Goal: Task Accomplishment & Management: Complete application form

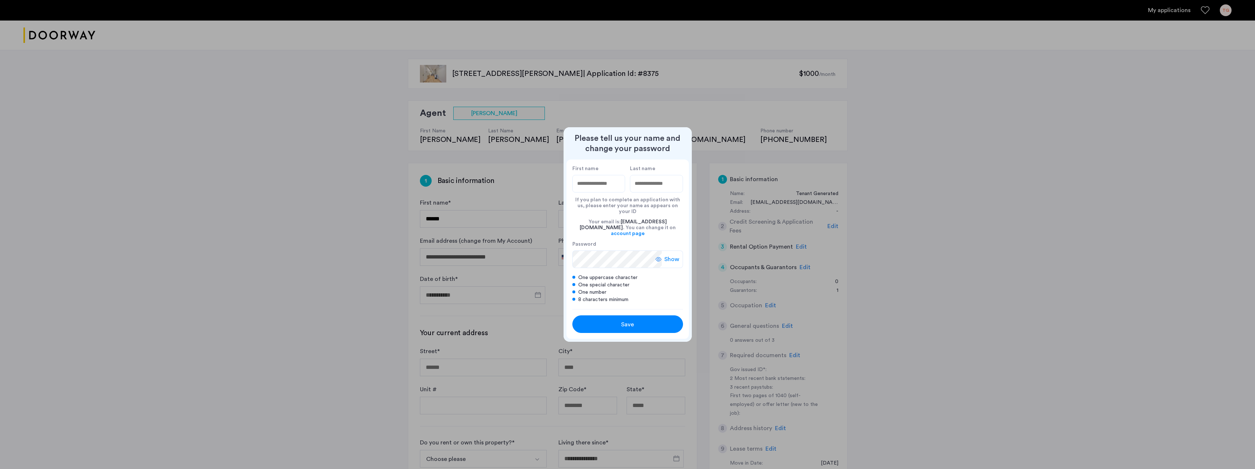
click at [605, 192] on input "First name" at bounding box center [598, 184] width 53 height 18
type input "*******"
type input "********"
click at [660, 256] on icon at bounding box center [659, 259] width 6 height 6
click at [567, 247] on div "First name ******* Last name ******** If you plan to complete an application wi…" at bounding box center [628, 234] width 122 height 150
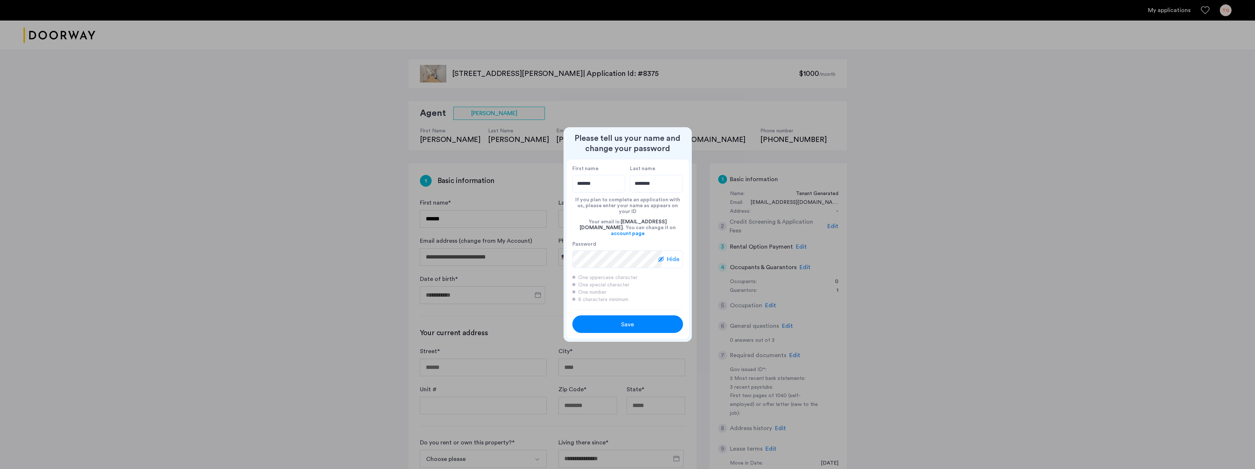
click at [629, 126] on div at bounding box center [627, 234] width 1255 height 469
click at [622, 320] on span "Save" at bounding box center [627, 324] width 13 height 9
type input "*******"
type input "********"
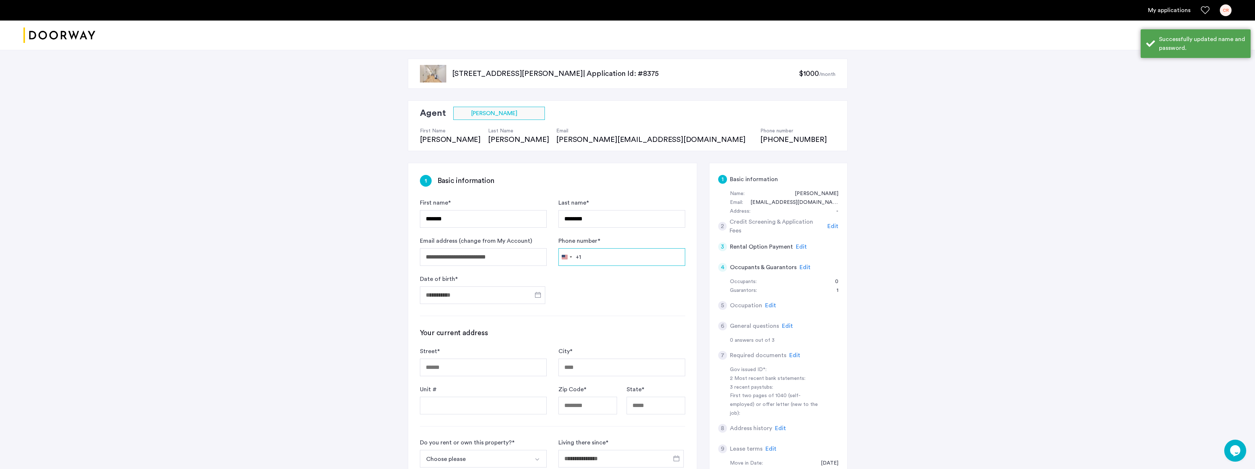
click at [586, 254] on input "Phone number *" at bounding box center [621, 257] width 127 height 18
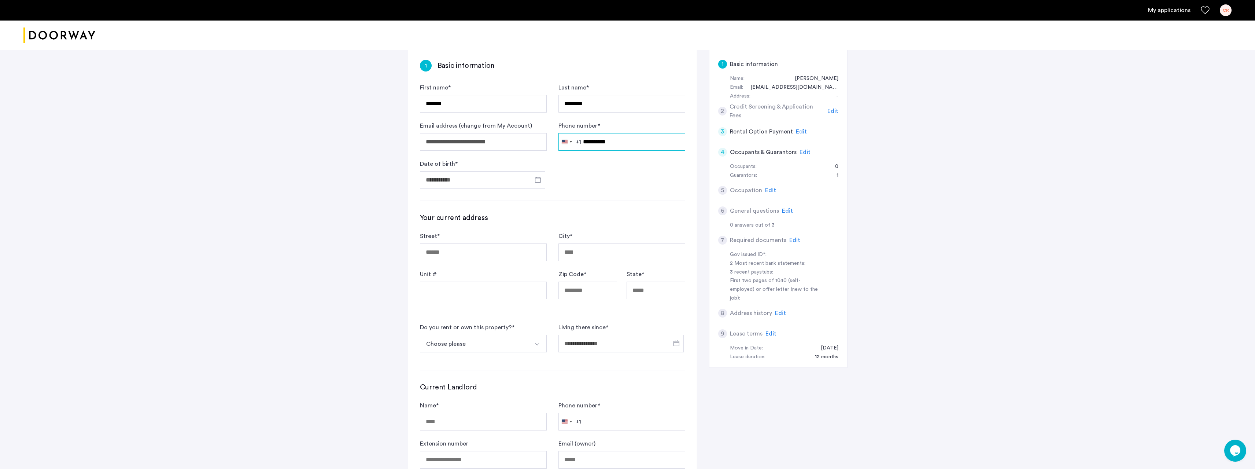
scroll to position [122, 0]
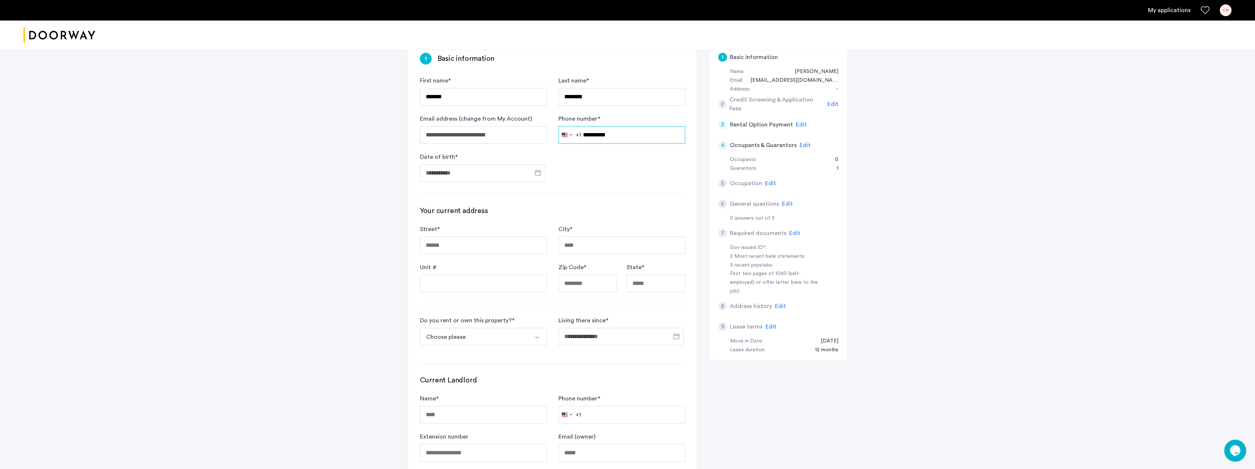
type input "**********"
click at [475, 241] on input "Street *" at bounding box center [483, 245] width 127 height 18
type input "**********"
type input "*****"
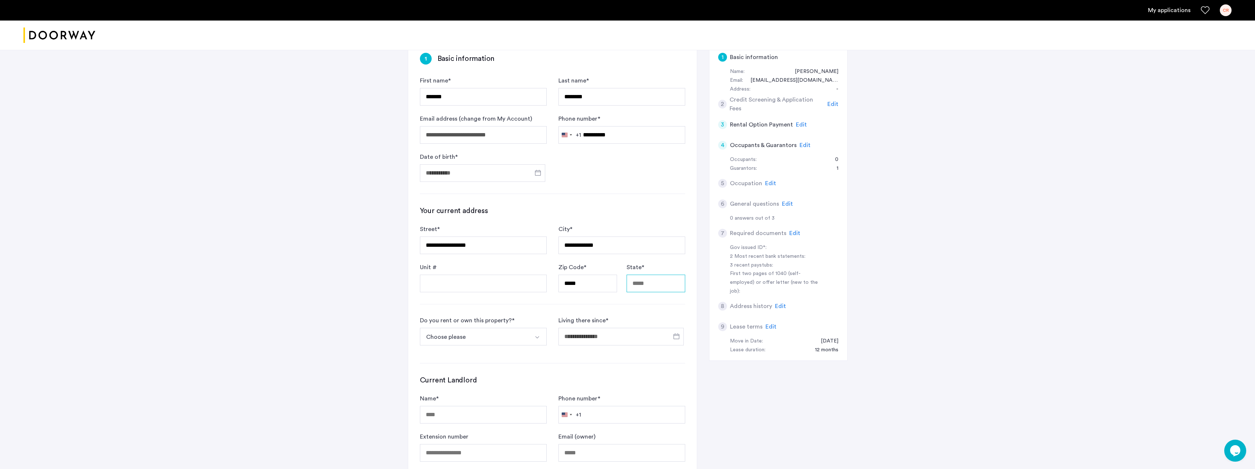
type input "**"
click at [476, 332] on button "Choose please" at bounding box center [475, 337] width 110 height 18
click at [461, 372] on div "I own this property" at bounding box center [449, 375] width 51 height 9
click at [580, 337] on input "*" at bounding box center [621, 337] width 127 height 18
drag, startPoint x: 576, startPoint y: 337, endPoint x: 571, endPoint y: 337, distance: 5.9
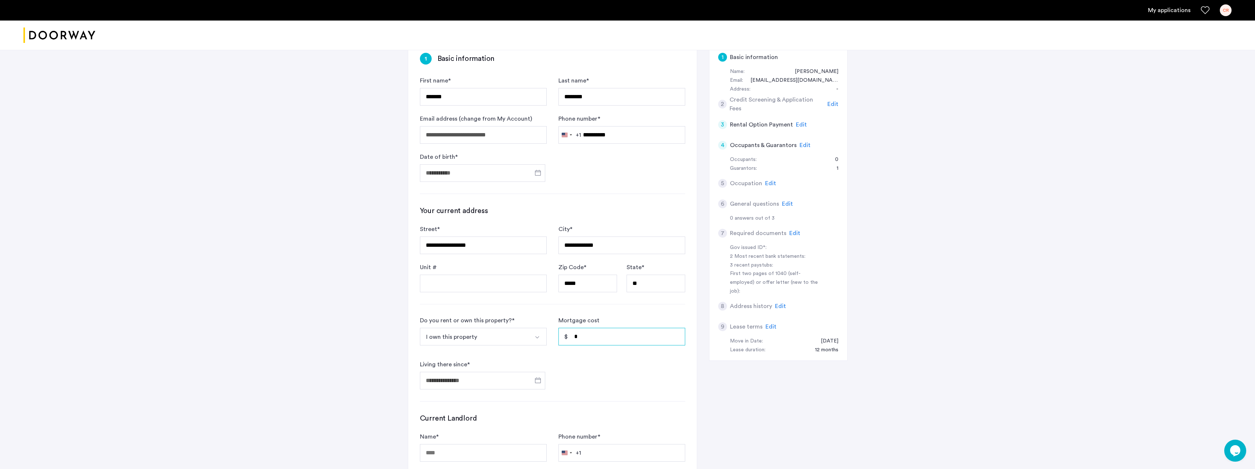
click at [571, 337] on input "*" at bounding box center [621, 337] width 127 height 18
type input "*****"
click at [496, 377] on input "Living there since *" at bounding box center [482, 381] width 125 height 18
click at [503, 254] on span "Previous 24 years" at bounding box center [504, 254] width 15 height 15
click at [461, 351] on span "1999" at bounding box center [461, 350] width 23 height 13
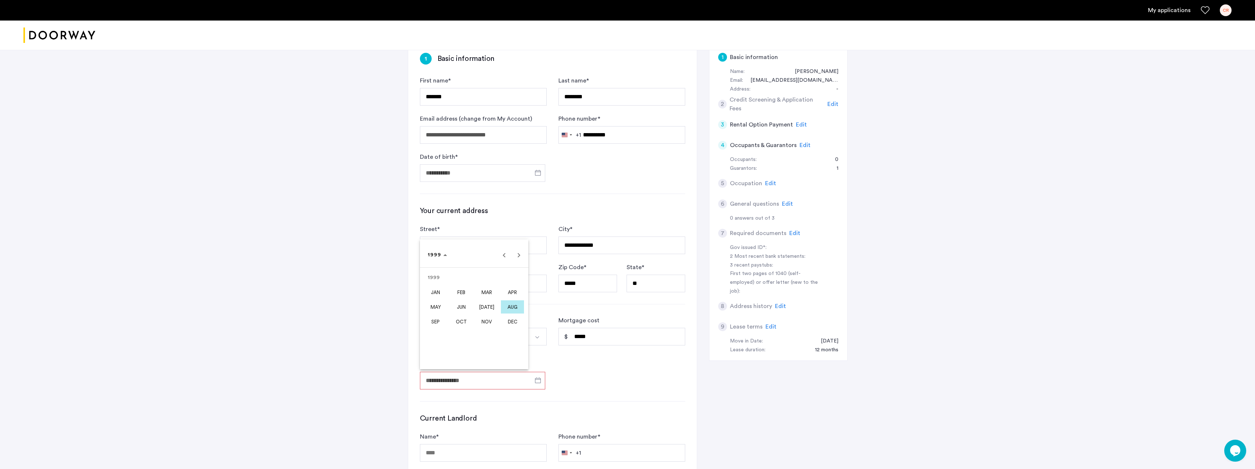
click at [474, 378] on div at bounding box center [627, 234] width 1255 height 469
click at [472, 380] on input "Living there since *" at bounding box center [482, 381] width 125 height 18
click at [505, 256] on span "Previous 24 years" at bounding box center [504, 254] width 15 height 15
click at [461, 347] on span "1999" at bounding box center [461, 350] width 23 height 13
click at [436, 319] on span "SEP" at bounding box center [435, 321] width 23 height 13
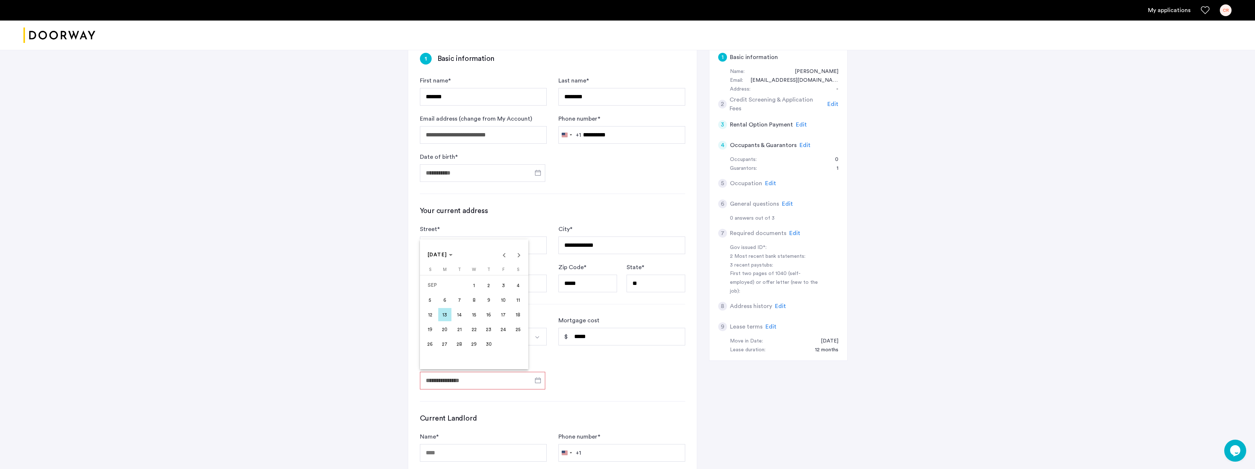
click at [473, 287] on span "1" at bounding box center [474, 284] width 13 height 13
type input "**********"
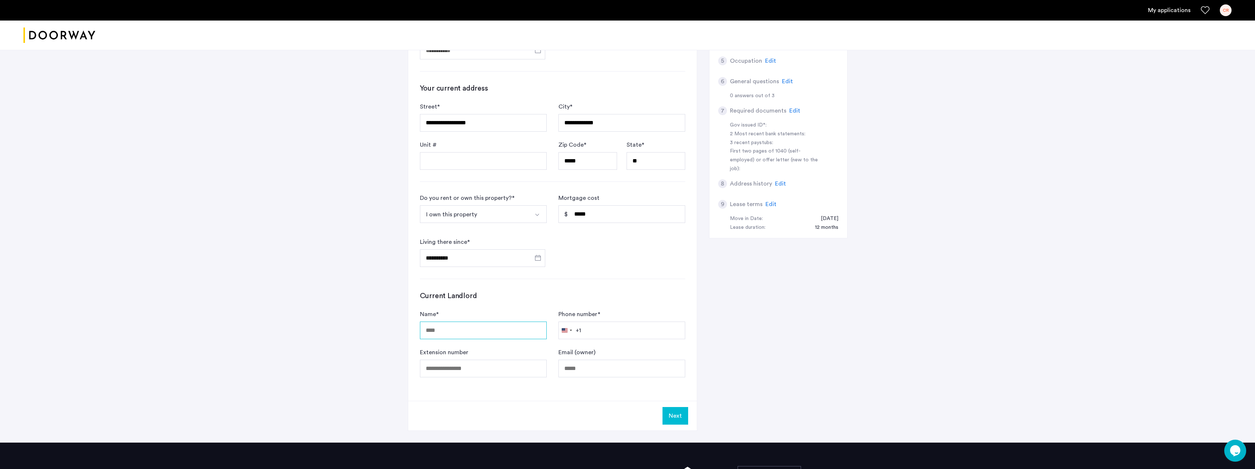
click at [465, 330] on input "Name *" at bounding box center [483, 330] width 127 height 18
type input "*"
type input "***"
click at [665, 413] on button "Next" at bounding box center [676, 416] width 26 height 18
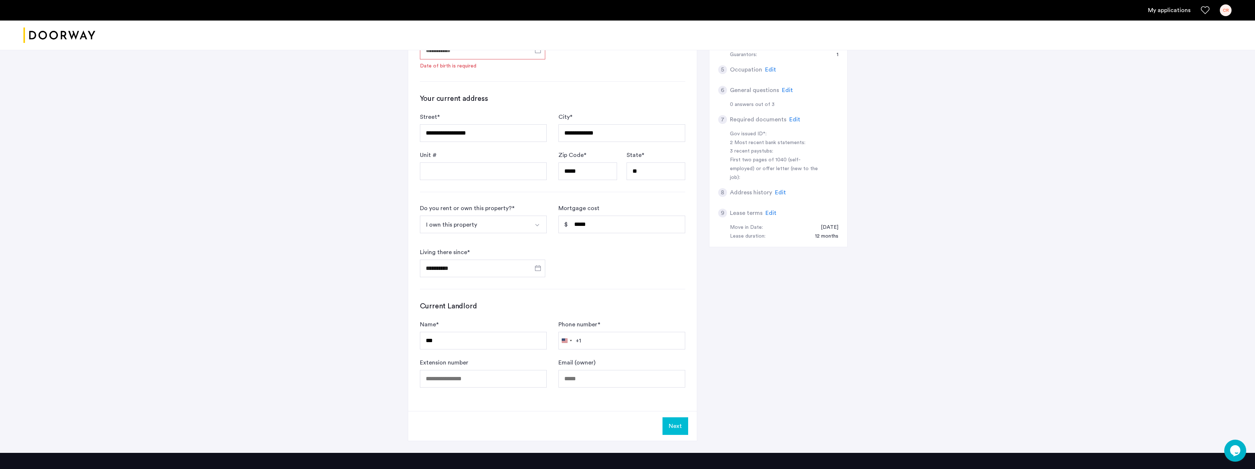
scroll to position [0, 0]
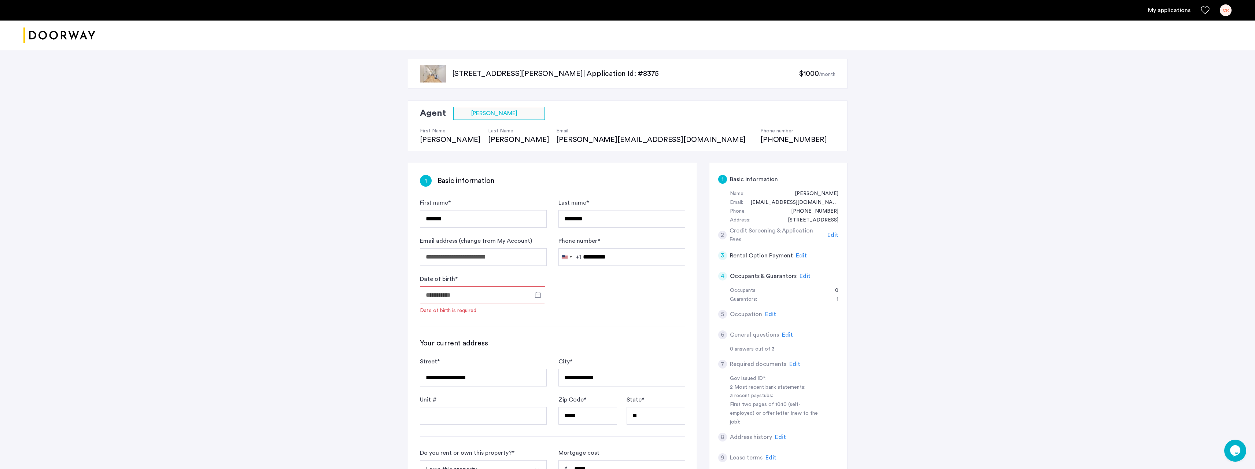
click at [439, 293] on input "Date of birth *" at bounding box center [482, 295] width 125 height 18
click at [503, 328] on span "Previous 24 years" at bounding box center [504, 326] width 15 height 15
click at [438, 363] on span "1964" at bounding box center [435, 363] width 23 height 13
click at [515, 375] on span "AUG" at bounding box center [512, 378] width 23 height 13
click at [447, 401] on span "17" at bounding box center [444, 400] width 13 height 13
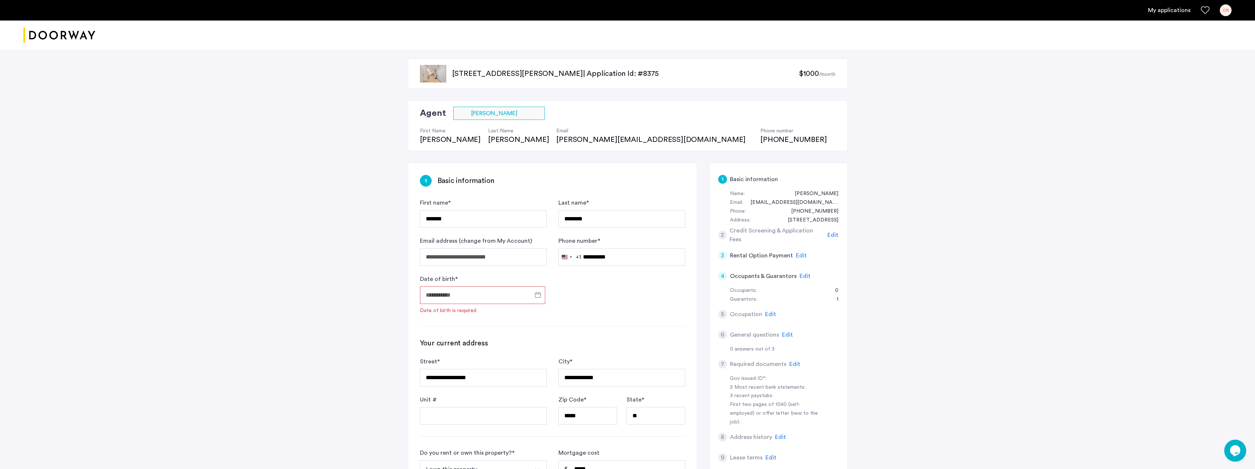
type input "**********"
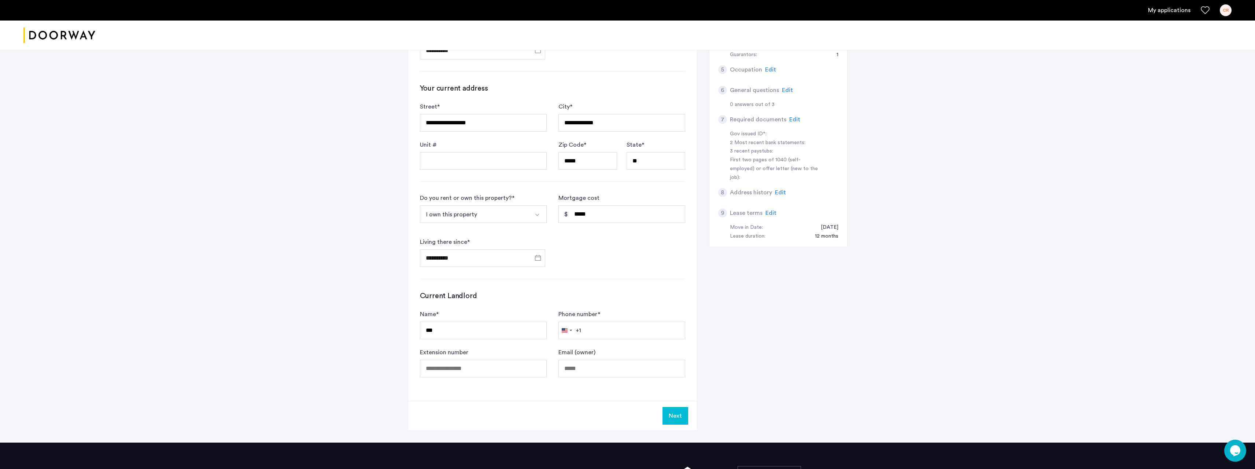
click at [679, 416] on button "Next" at bounding box center [676, 416] width 26 height 18
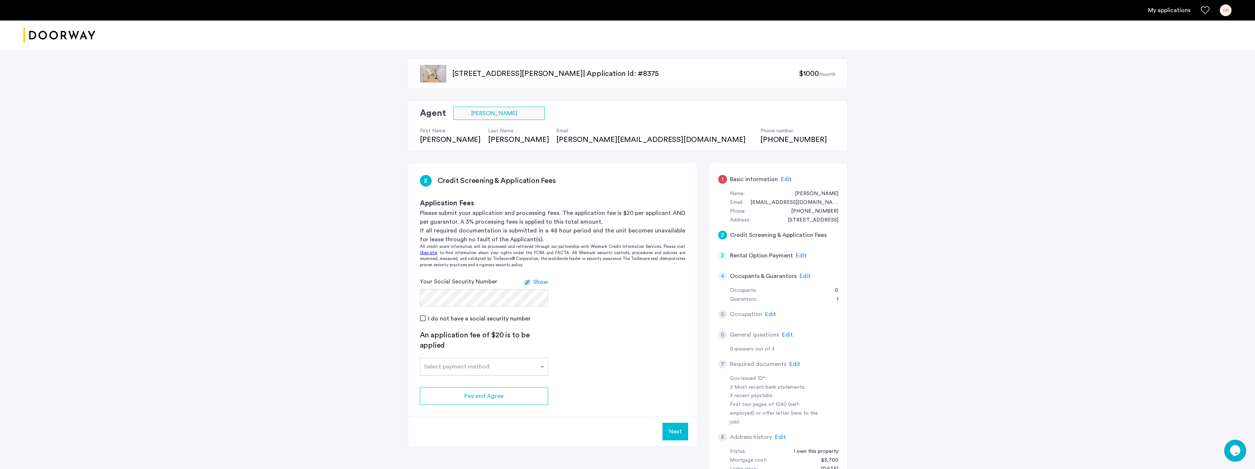
click at [461, 366] on input "text" at bounding box center [477, 364] width 106 height 5
click at [446, 380] on span "Credit Card" at bounding box center [440, 383] width 33 height 6
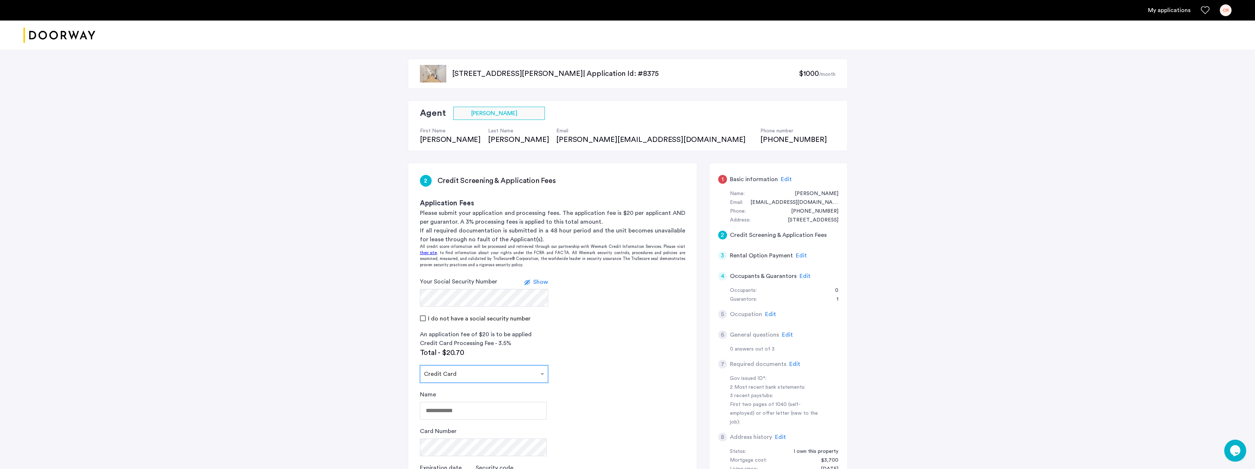
scroll to position [122, 0]
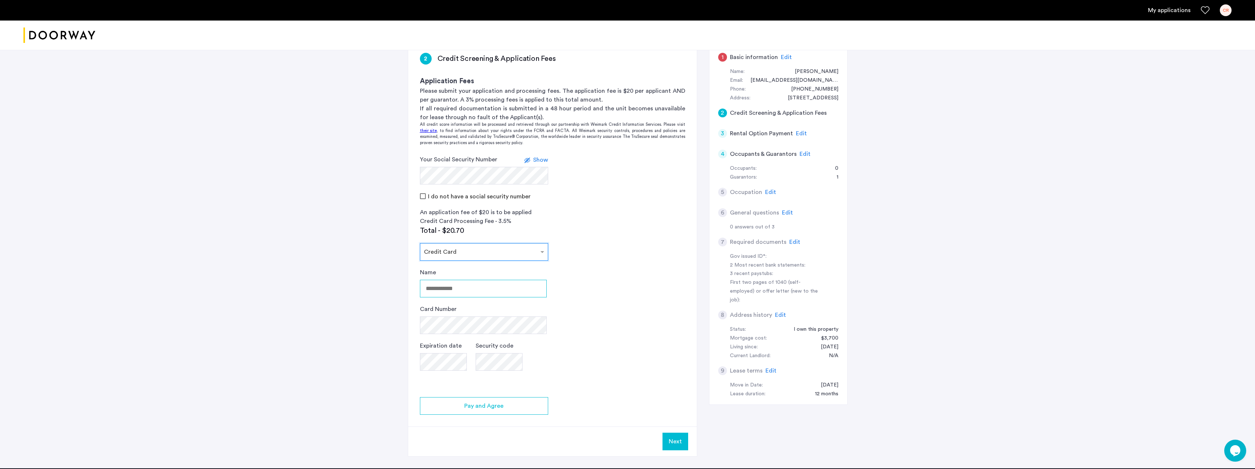
click at [458, 292] on input "Name" at bounding box center [483, 289] width 127 height 18
type input "**********"
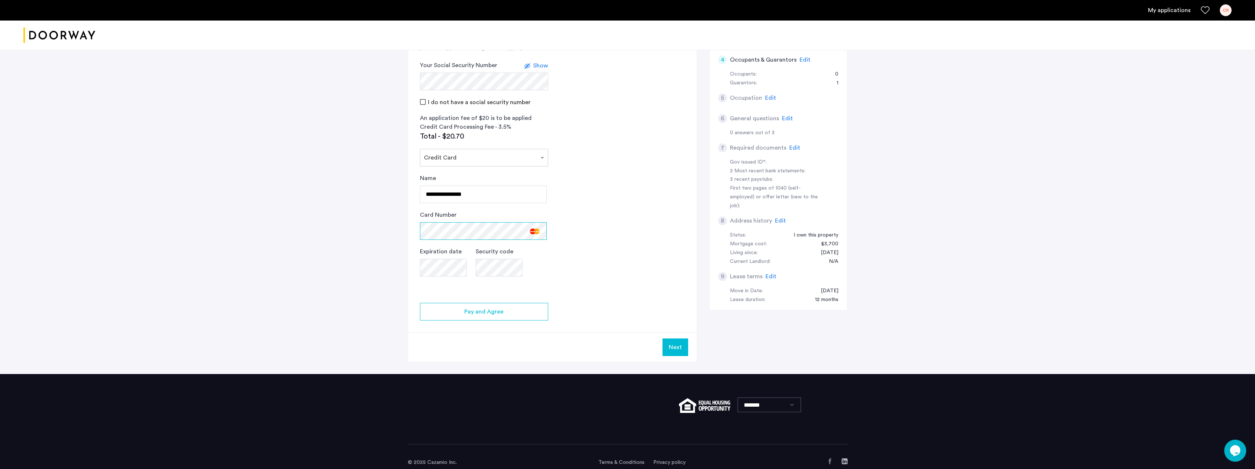
scroll to position [228, 0]
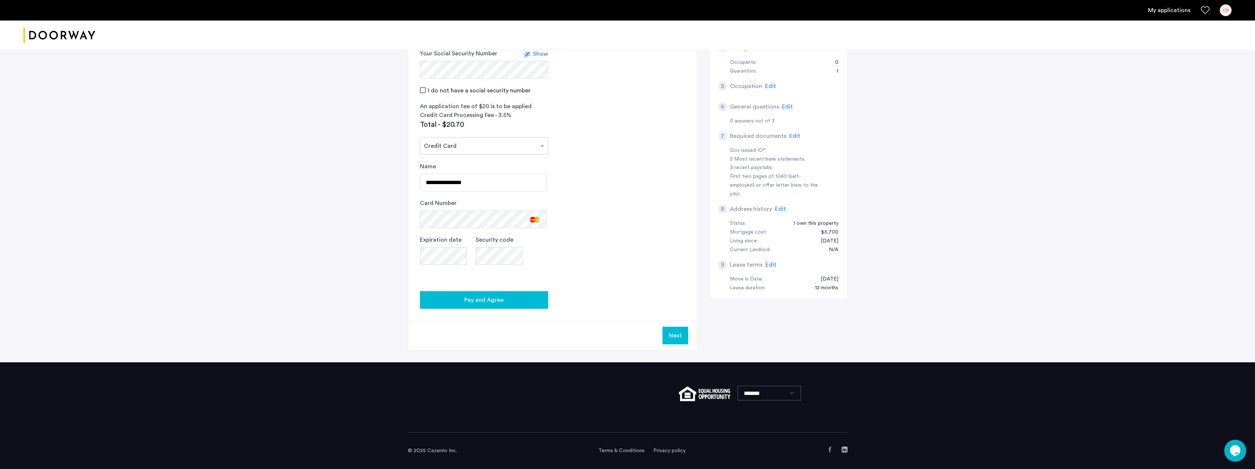
click at [504, 301] on div "Pay and Agree" at bounding box center [484, 299] width 117 height 9
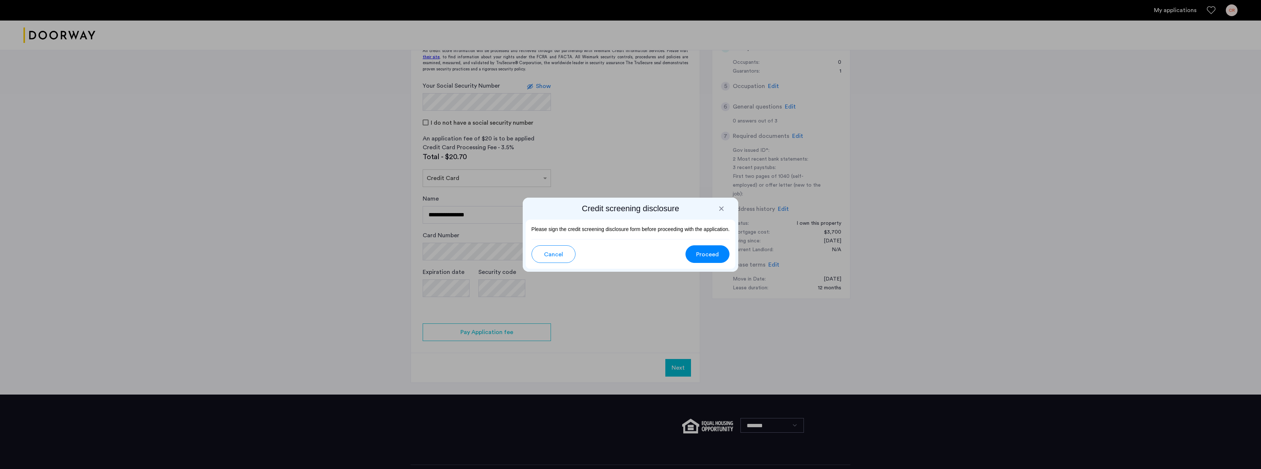
click at [723, 208] on div at bounding box center [721, 208] width 7 height 7
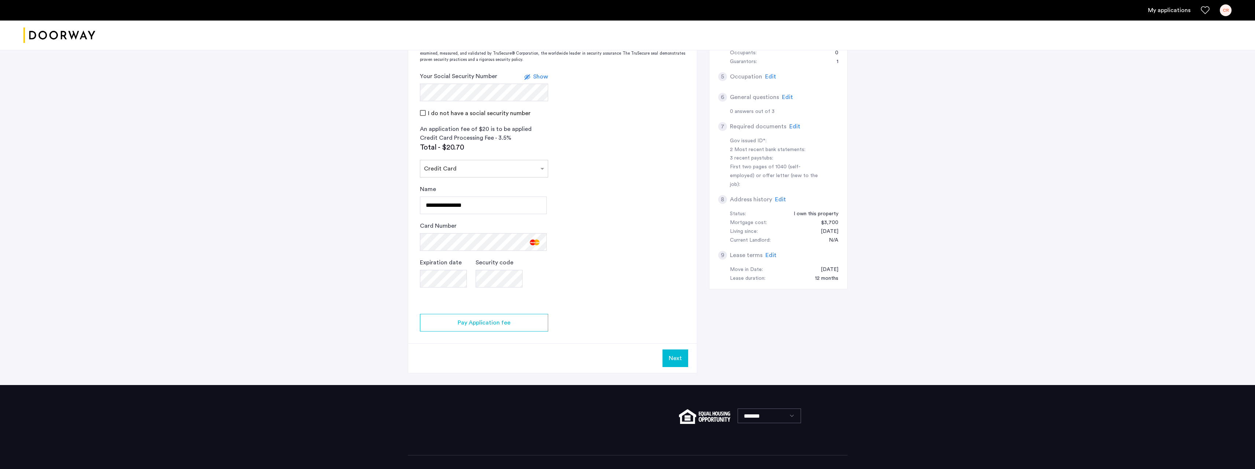
scroll to position [244, 0]
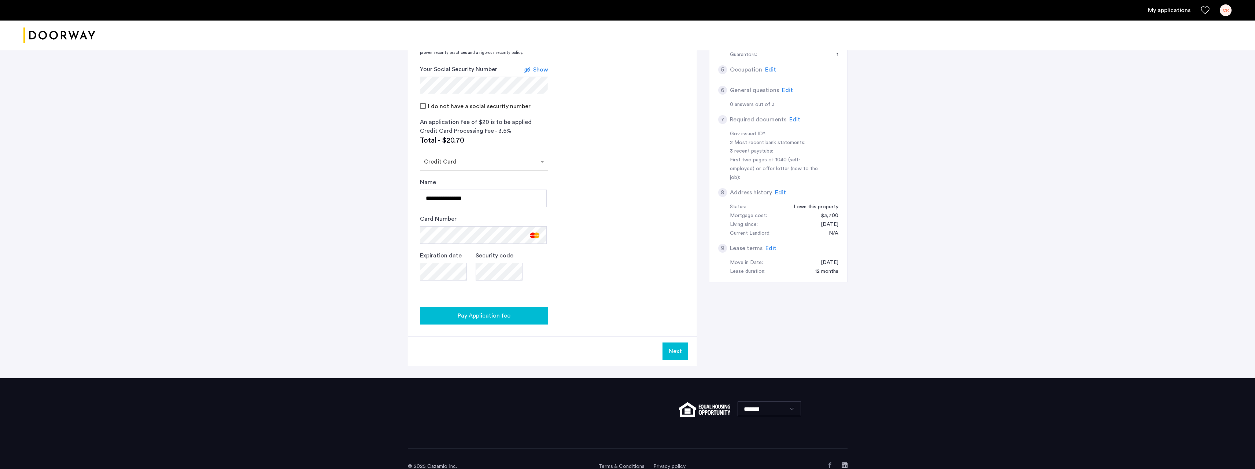
click at [491, 317] on span "Pay Application fee" at bounding box center [484, 315] width 53 height 9
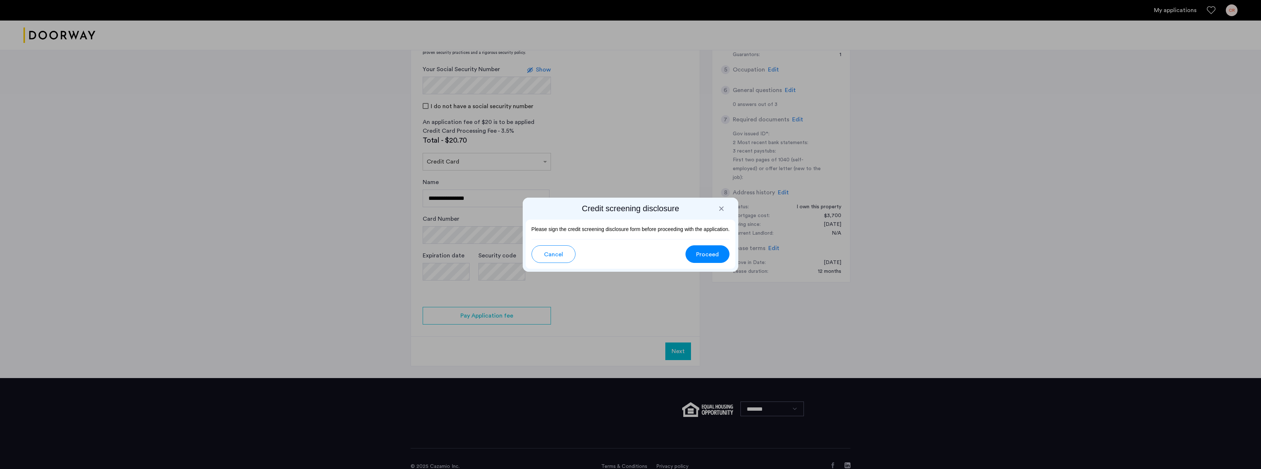
click at [715, 254] on span "Proceed" at bounding box center [707, 254] width 23 height 9
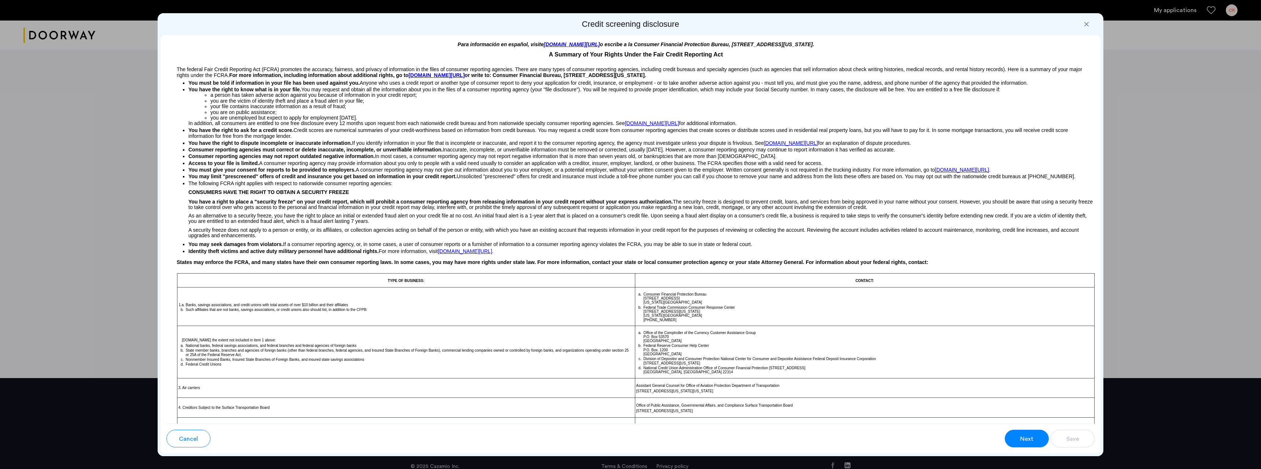
click at [1038, 440] on button "Next" at bounding box center [1026, 438] width 44 height 18
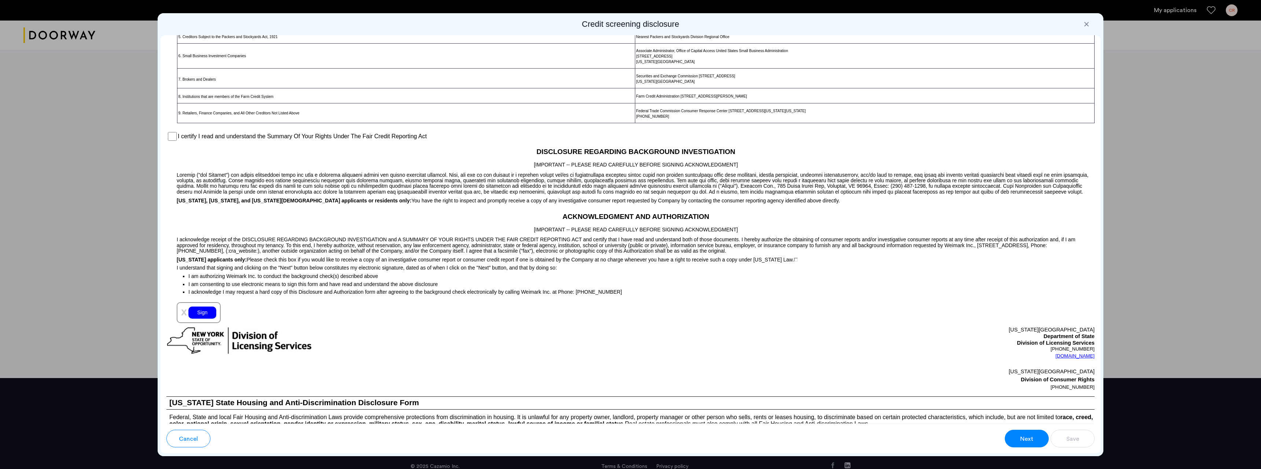
click at [167, 136] on div "I certify I read and understand the Summary Of Your Rights Under The Fair Credi…" at bounding box center [630, 136] width 928 height 11
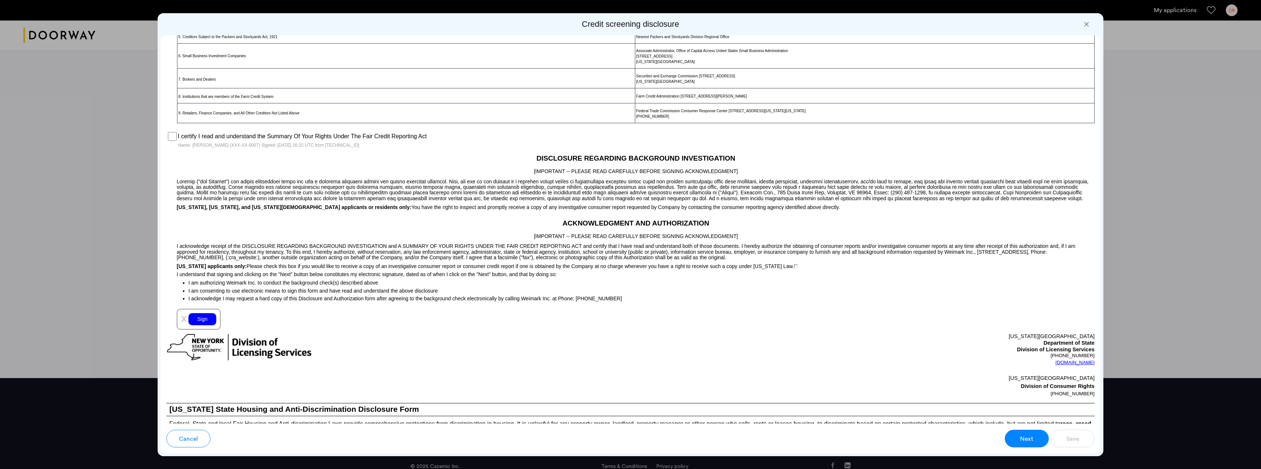
click at [206, 318] on div "Sign" at bounding box center [202, 319] width 28 height 12
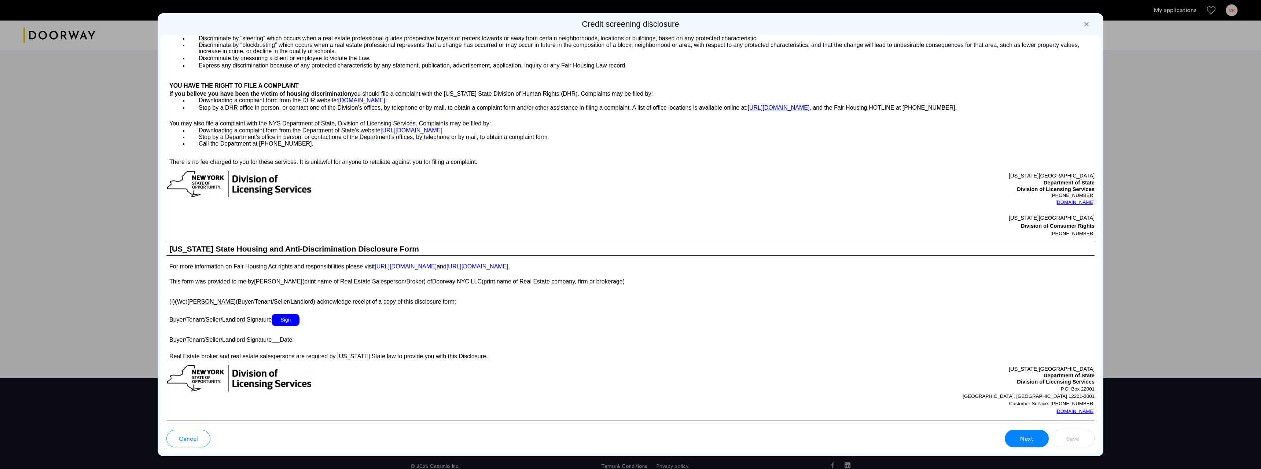
scroll to position [877, 0]
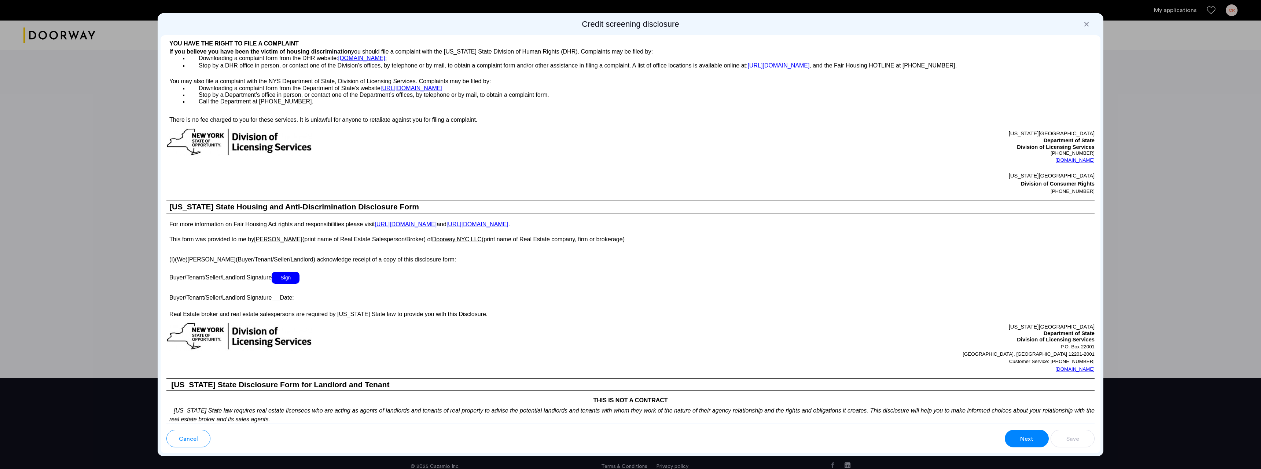
click at [281, 270] on p at bounding box center [630, 268] width 928 height 8
click at [289, 277] on span "Sign" at bounding box center [286, 278] width 28 height 12
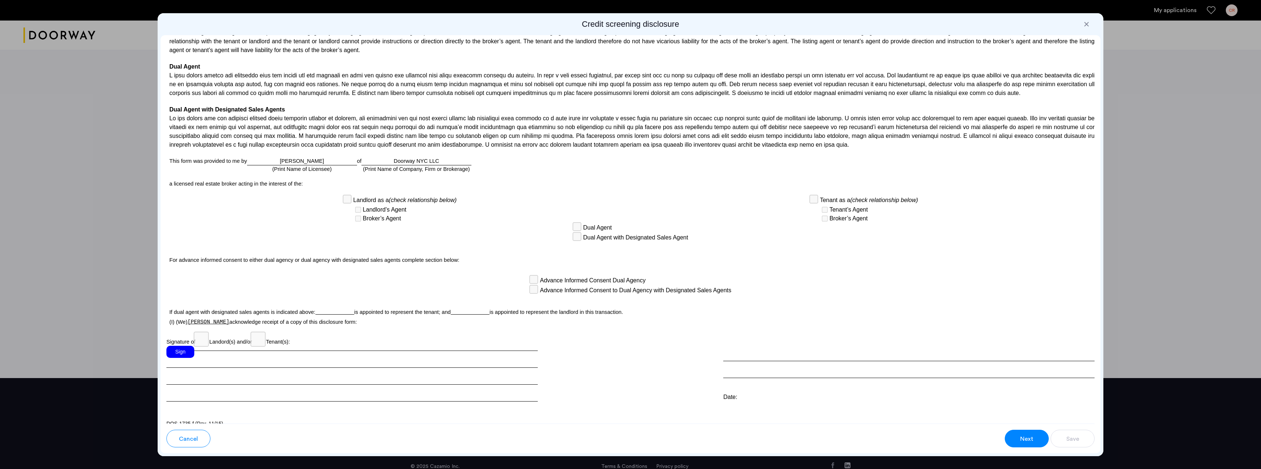
scroll to position [1424, 0]
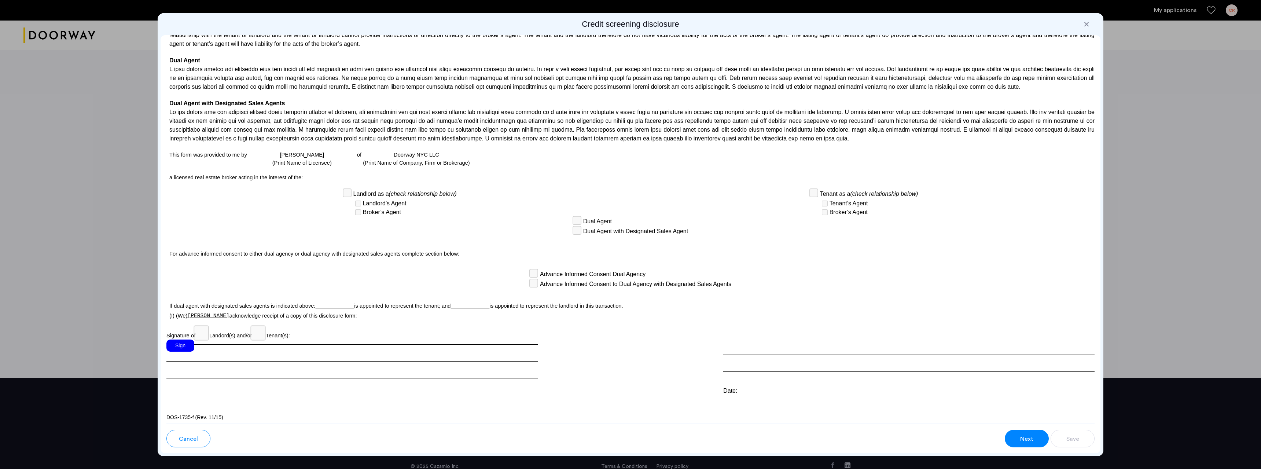
click at [1032, 436] on span "Next" at bounding box center [1026, 438] width 13 height 9
click at [183, 344] on div "Sign" at bounding box center [180, 345] width 28 height 12
click at [1075, 438] on span "Save" at bounding box center [1072, 438] width 13 height 9
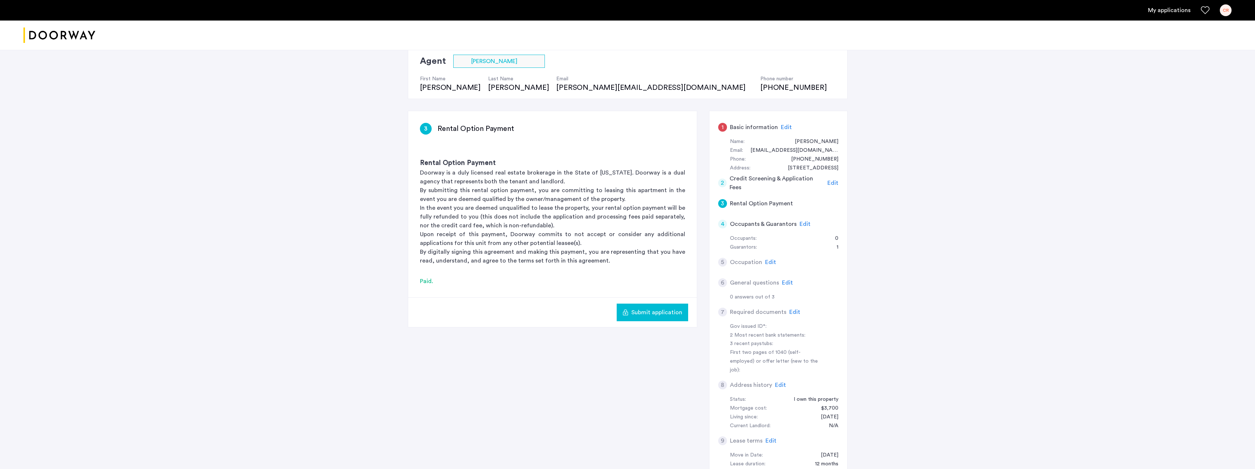
scroll to position [45, 0]
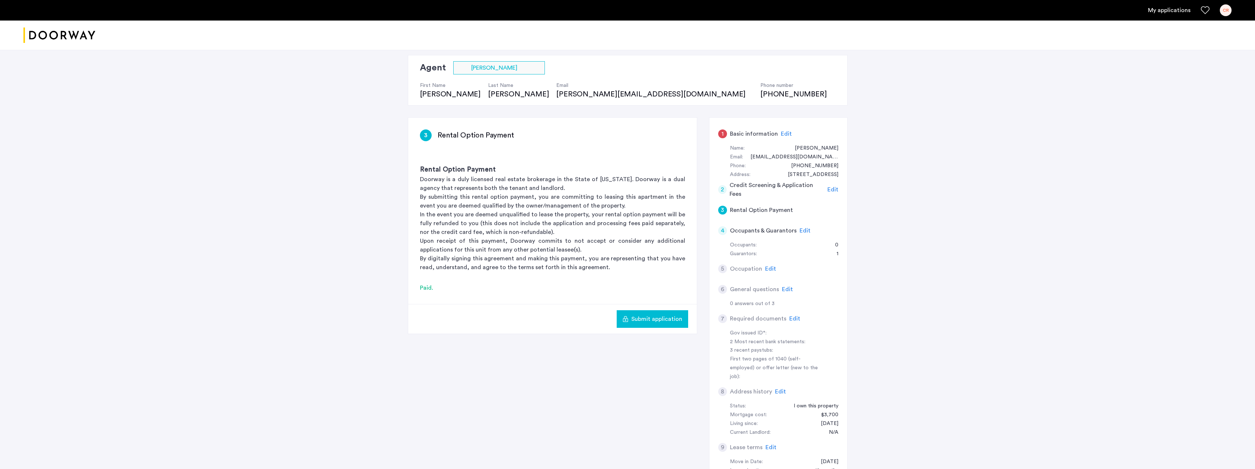
click at [722, 134] on div "1" at bounding box center [722, 133] width 9 height 9
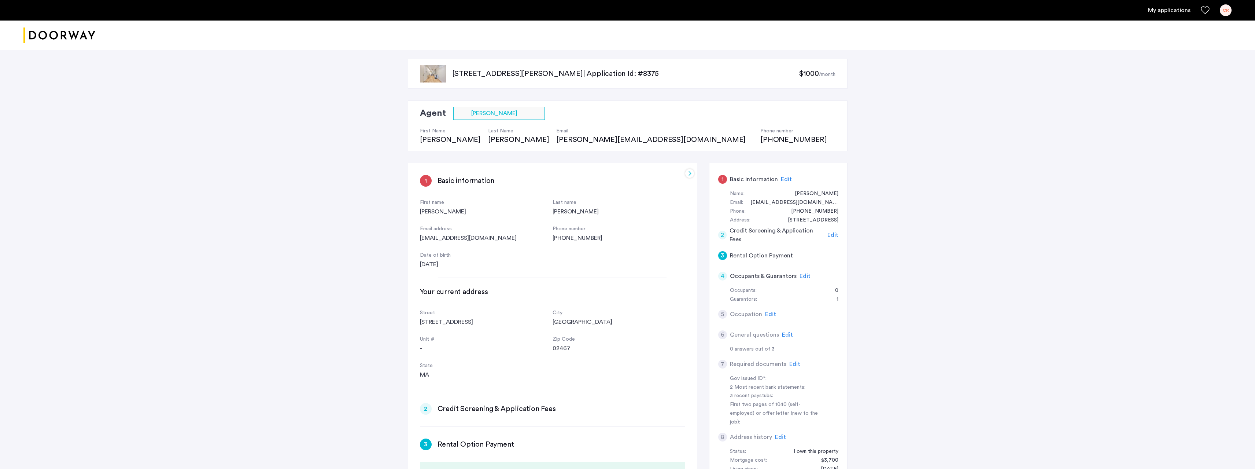
scroll to position [122, 0]
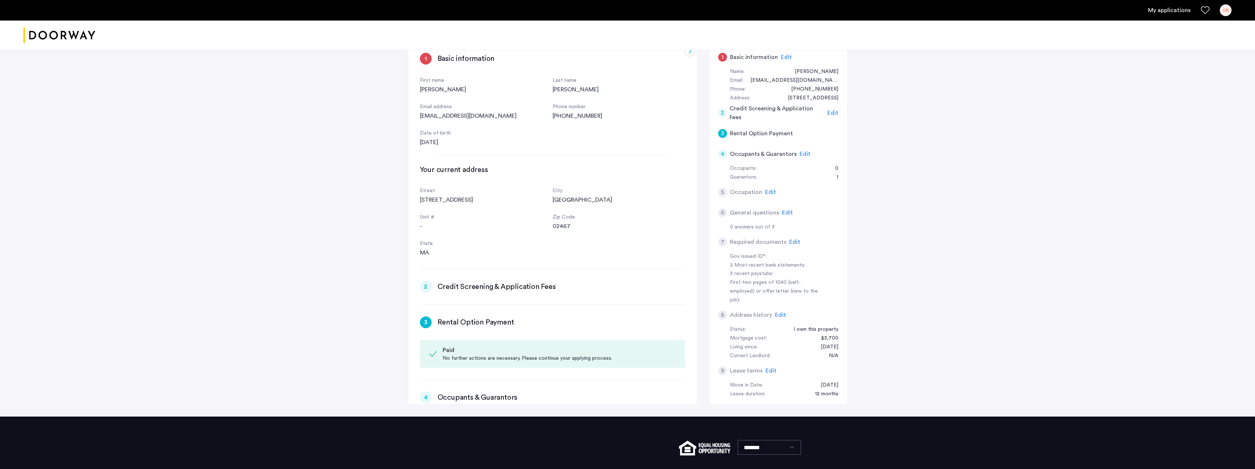
click at [755, 113] on h5 "Credit Screening & Application Fees" at bounding box center [777, 113] width 95 height 18
click at [724, 110] on div "2" at bounding box center [722, 112] width 9 height 9
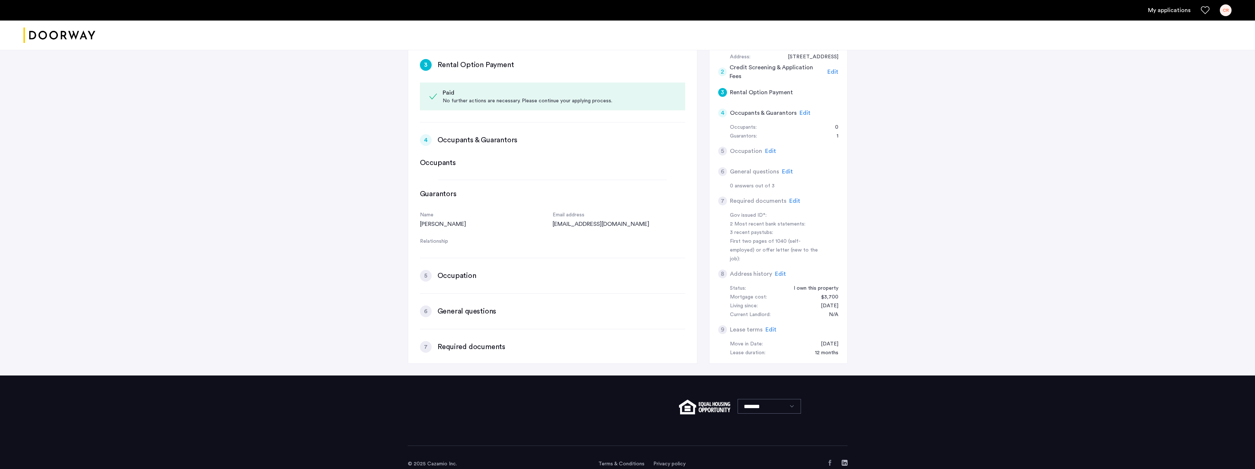
scroll to position [228, 0]
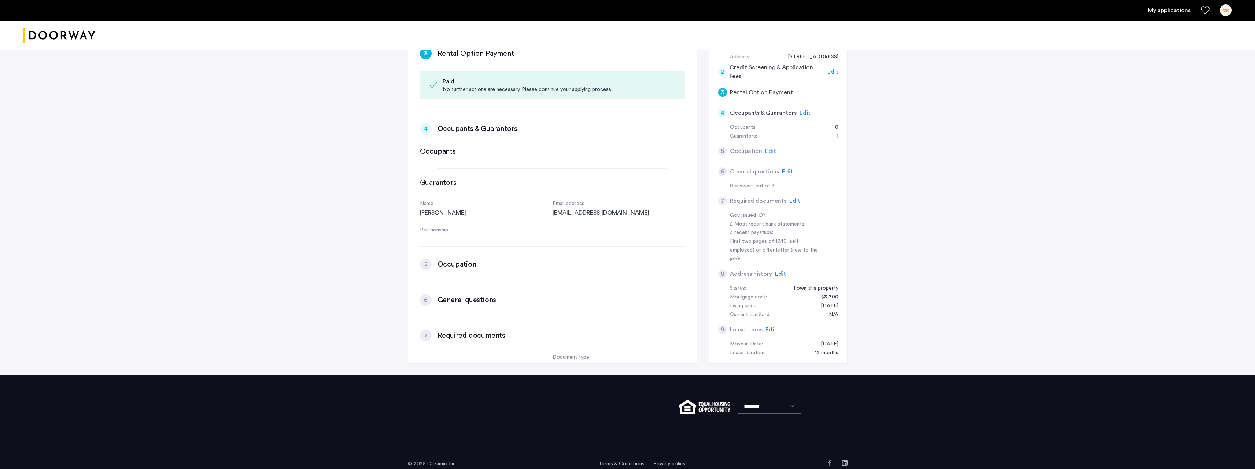
click at [721, 113] on div "4" at bounding box center [722, 112] width 9 height 9
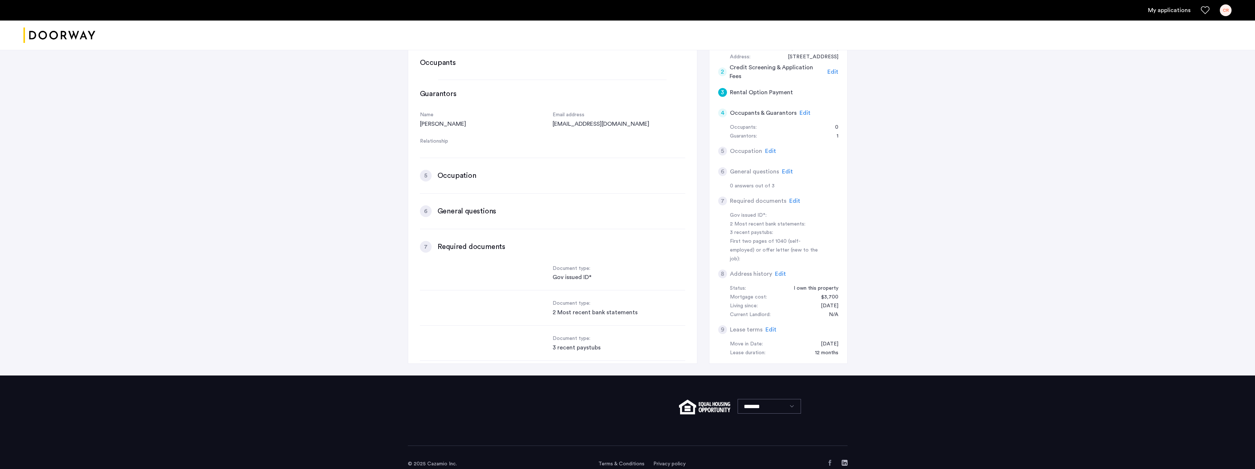
scroll to position [338, 0]
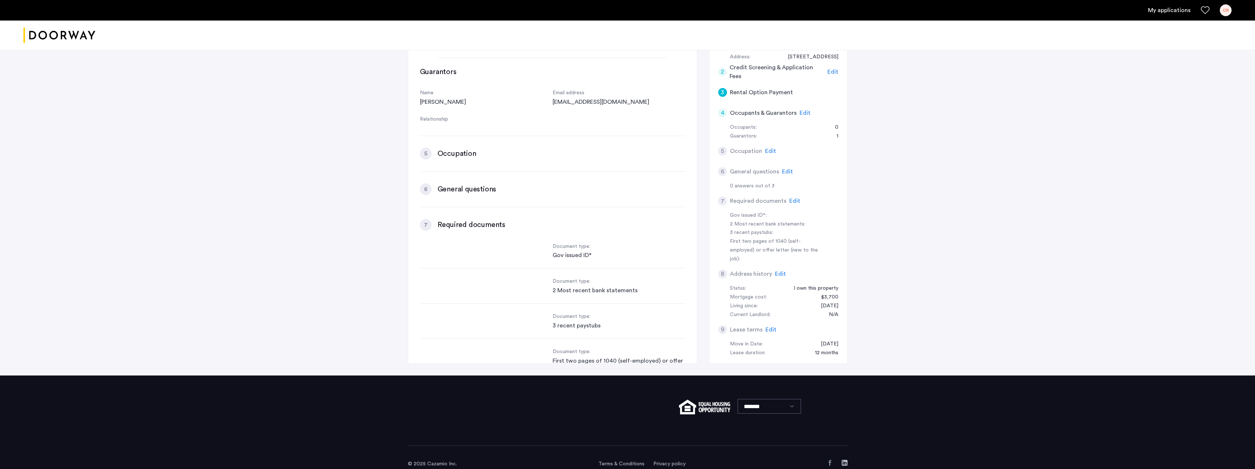
click at [461, 151] on h3 "Occupation" at bounding box center [457, 153] width 39 height 10
click at [426, 156] on div "5" at bounding box center [426, 154] width 12 height 12
click at [768, 150] on span "Edit" at bounding box center [770, 151] width 11 height 6
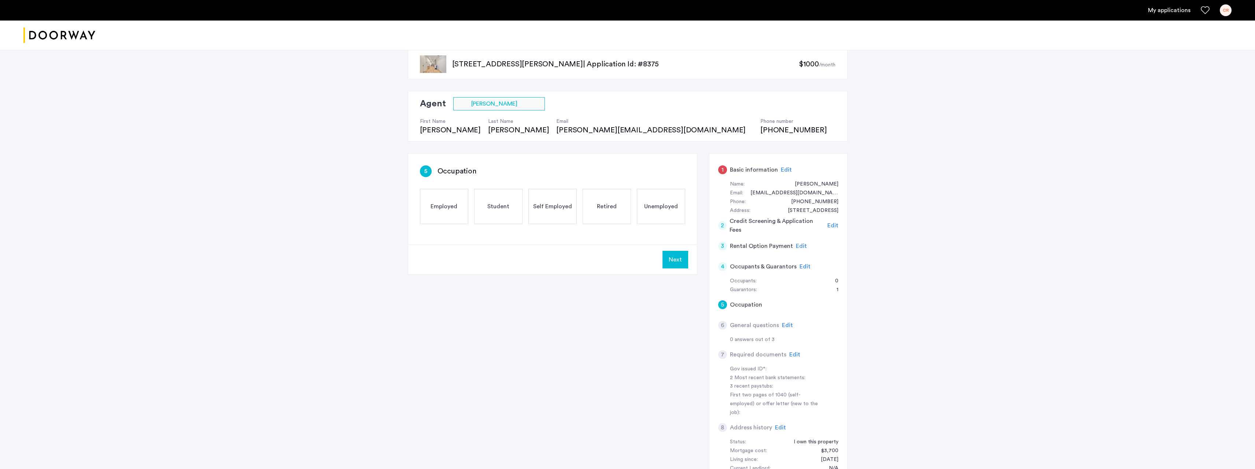
scroll to position [0, 0]
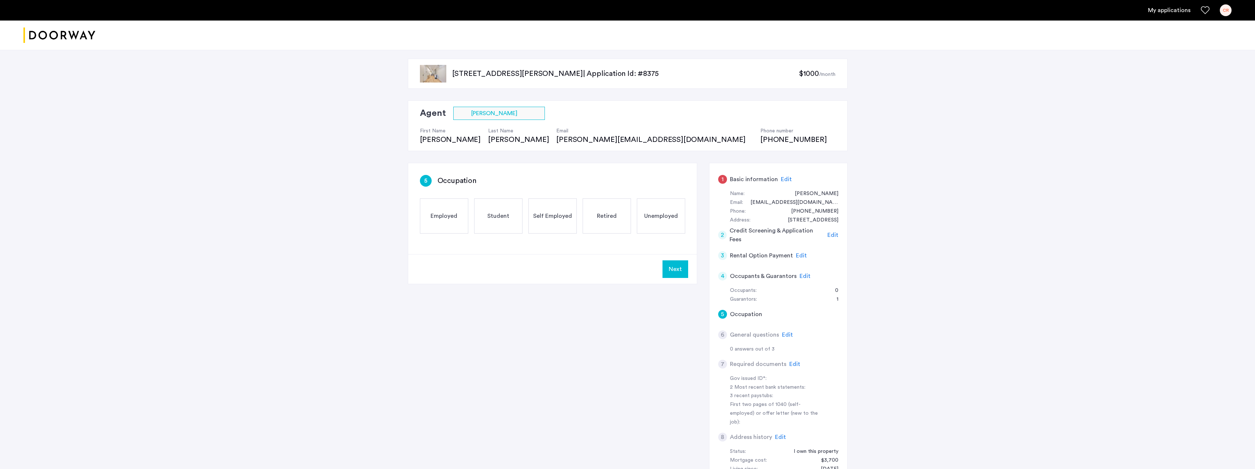
click at [560, 214] on span "Self Employed" at bounding box center [552, 215] width 39 height 9
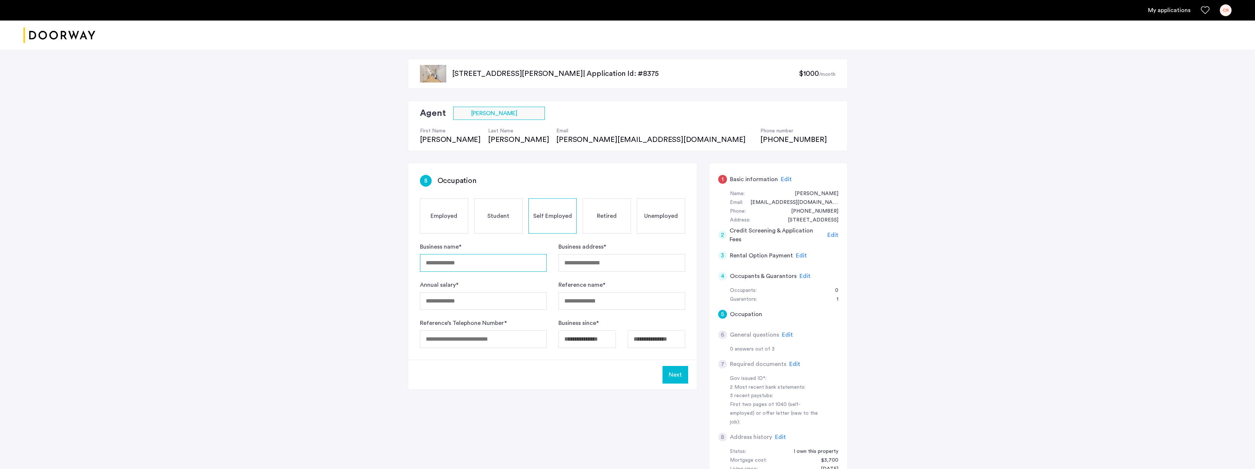
click at [435, 261] on input "Business name *" at bounding box center [483, 263] width 127 height 18
click at [556, 222] on div "Self Employed" at bounding box center [552, 215] width 48 height 35
click at [463, 264] on input "Business name *" at bounding box center [483, 263] width 127 height 18
type input "**********"
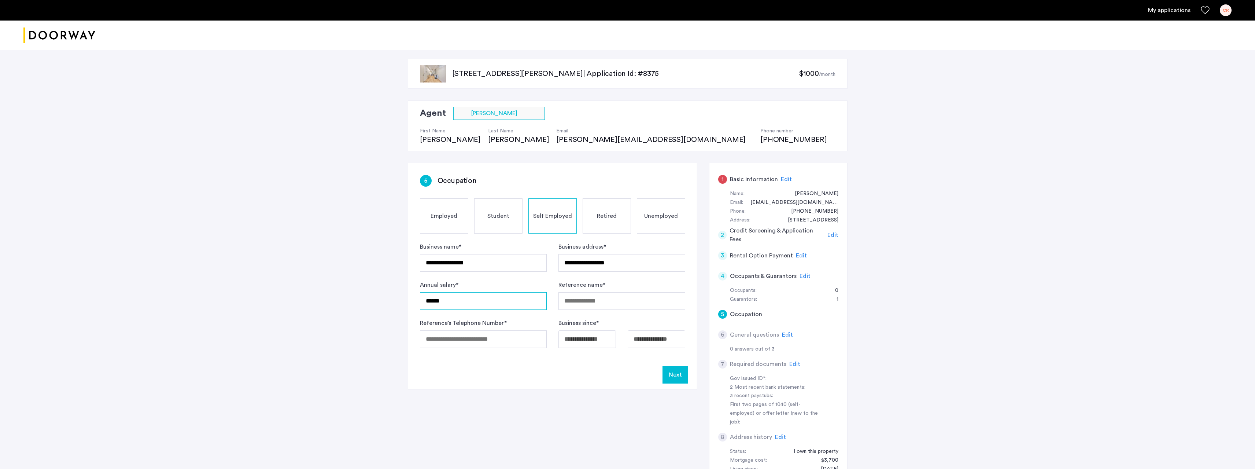
type input "******"
click at [636, 259] on input "**********" at bounding box center [621, 263] width 127 height 18
type input "**********"
type input "*"
click at [609, 301] on input "Reference name *" at bounding box center [621, 301] width 127 height 18
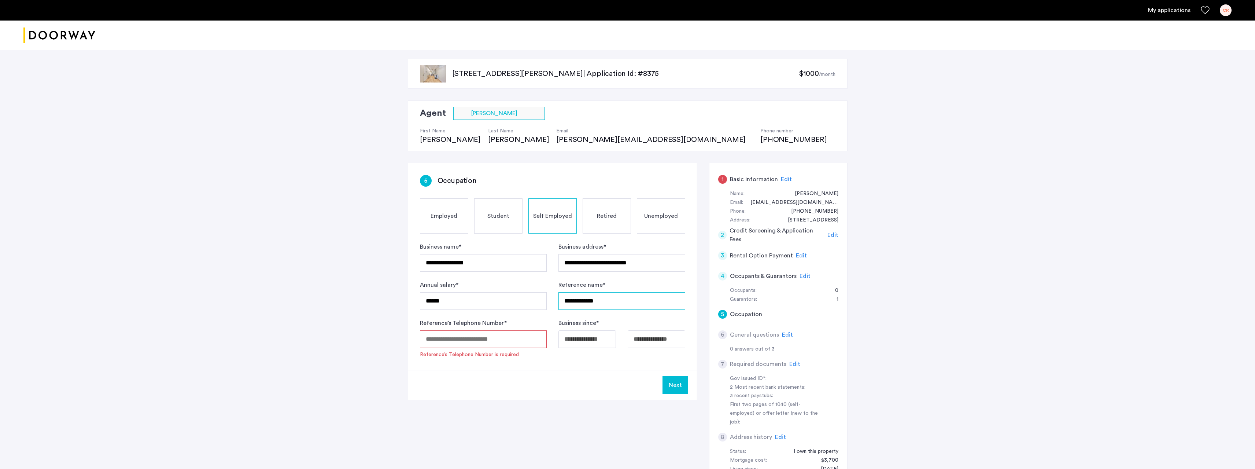
type input "**********"
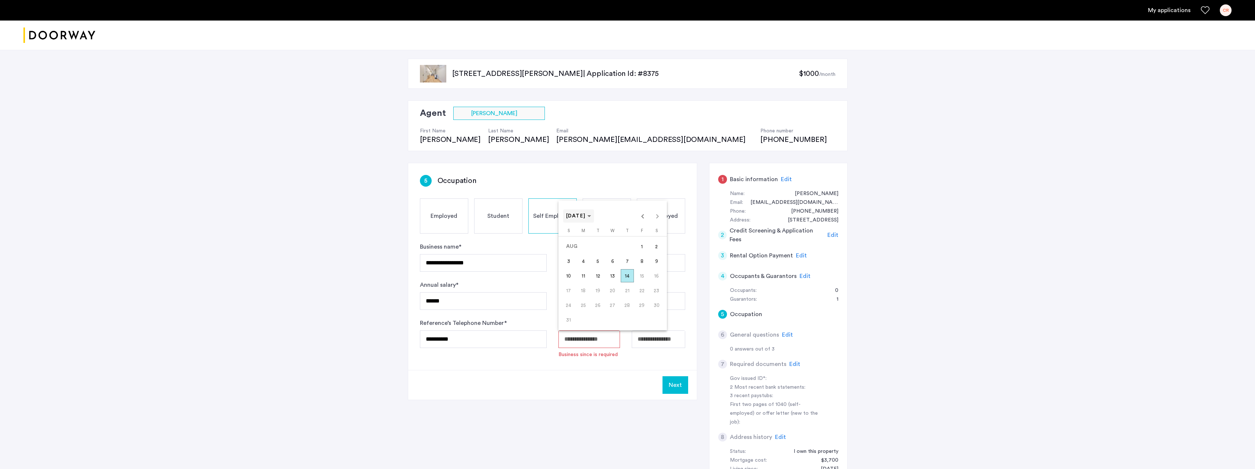
click at [591, 214] on span "[DATE]" at bounding box center [578, 216] width 25 height 6
click at [642, 218] on span "Previous 24 years" at bounding box center [642, 216] width 15 height 15
click at [575, 278] on span "1990" at bounding box center [573, 282] width 23 height 13
click at [579, 256] on span "JAN" at bounding box center [573, 253] width 23 height 13
click at [619, 290] on button "17" at bounding box center [612, 290] width 15 height 15
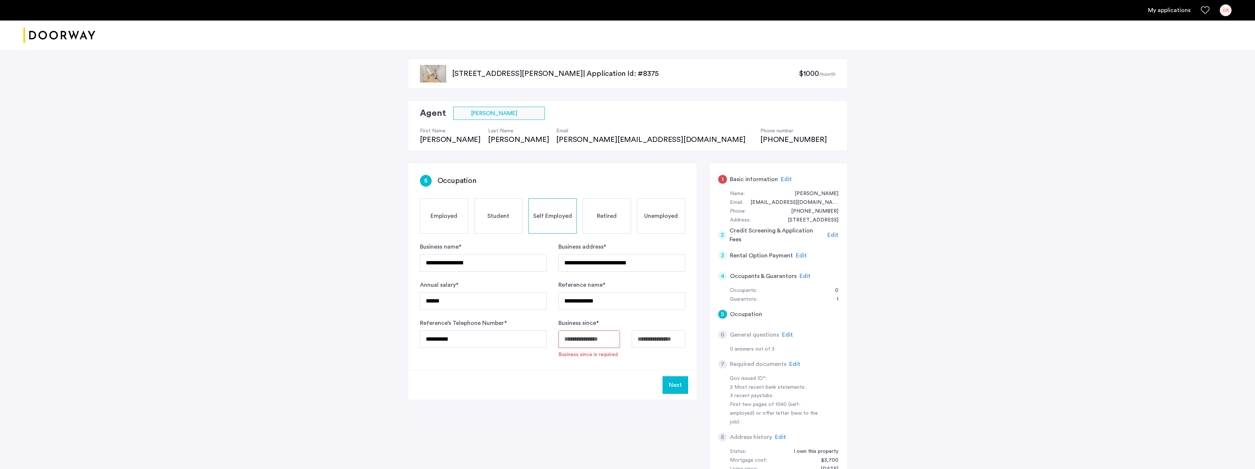
type input "**********"
click at [654, 337] on body "**********" at bounding box center [627, 234] width 1255 height 469
click at [699, 278] on span "14" at bounding box center [696, 275] width 13 height 13
type input "**********"
click at [681, 375] on button "Next" at bounding box center [676, 375] width 26 height 18
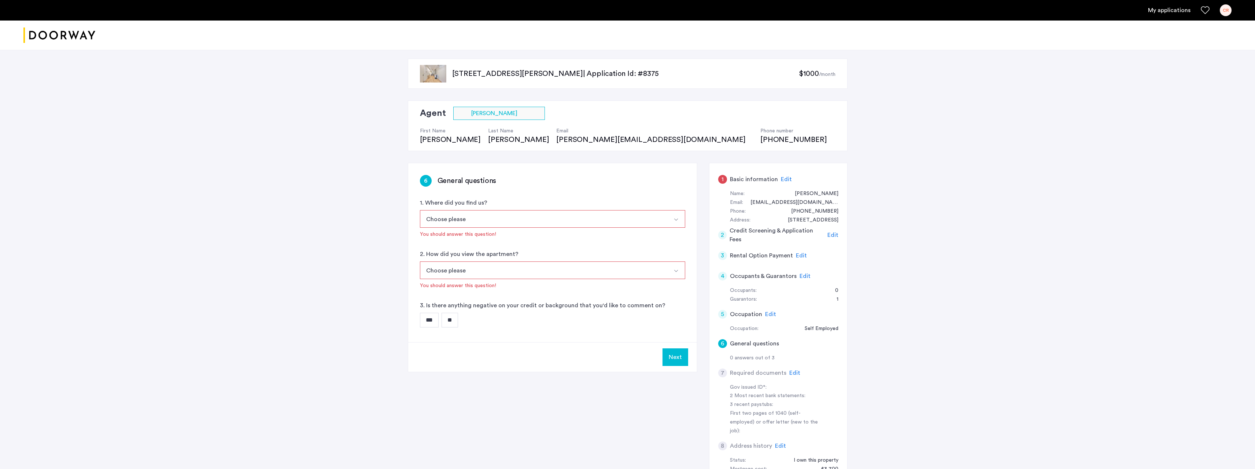
click at [434, 217] on button "Choose please" at bounding box center [544, 219] width 248 height 18
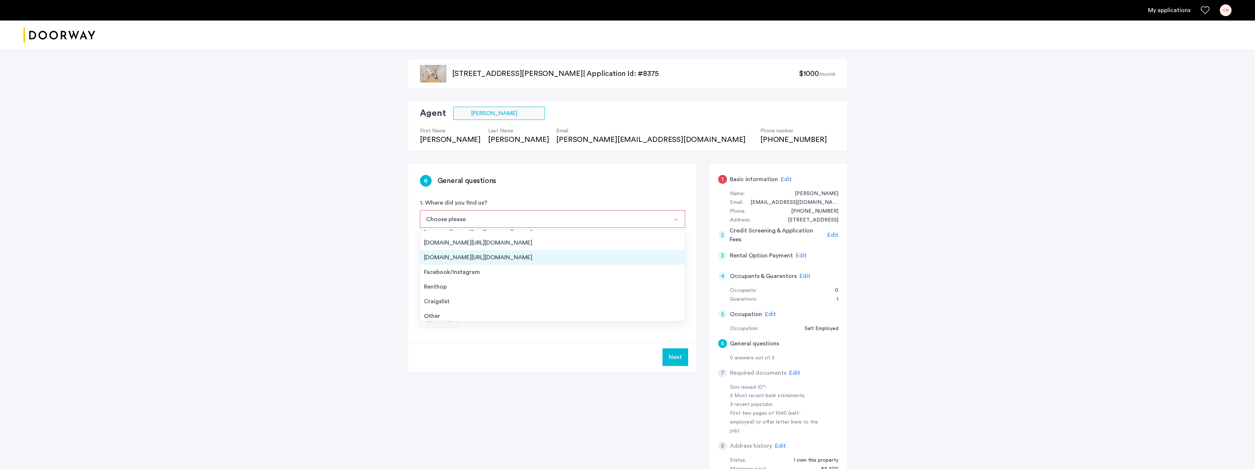
scroll to position [12, 0]
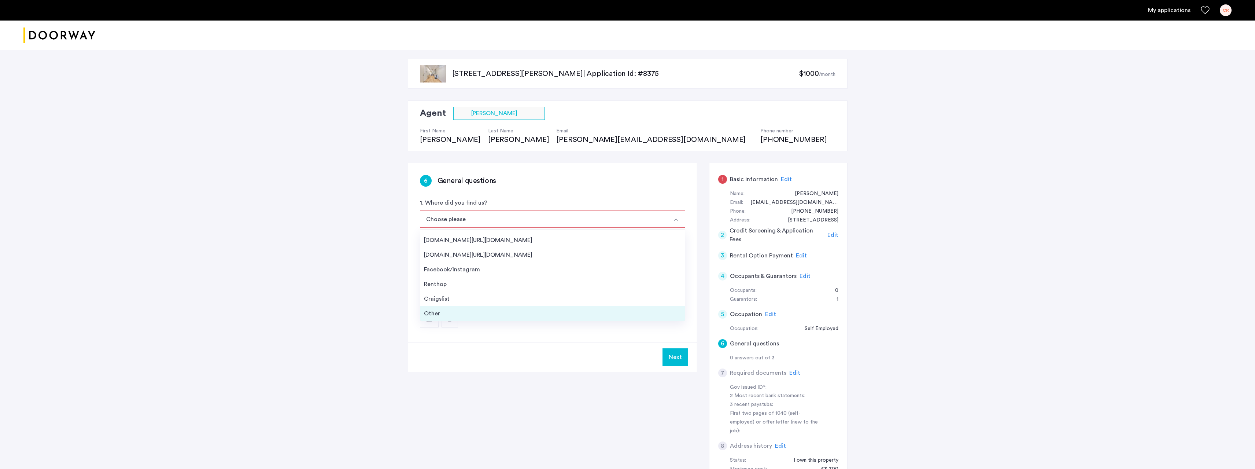
click at [439, 311] on div "Other" at bounding box center [552, 313] width 257 height 9
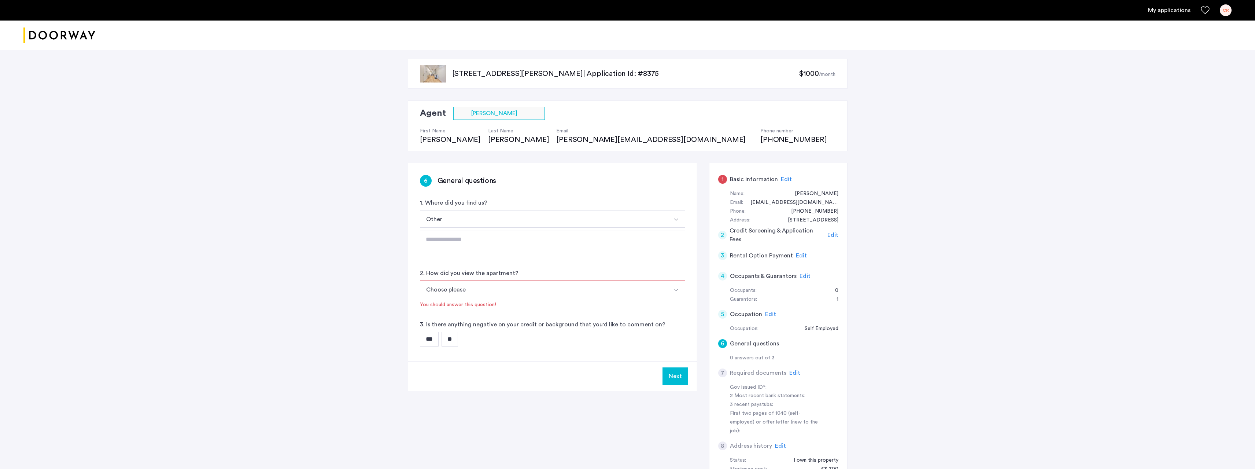
click at [446, 288] on button "Choose please" at bounding box center [544, 289] width 248 height 18
click at [441, 306] on div "In-Person" at bounding box center [552, 307] width 257 height 9
click at [457, 328] on input "**" at bounding box center [450, 328] width 16 height 15
click at [675, 366] on button "Next" at bounding box center [676, 366] width 26 height 18
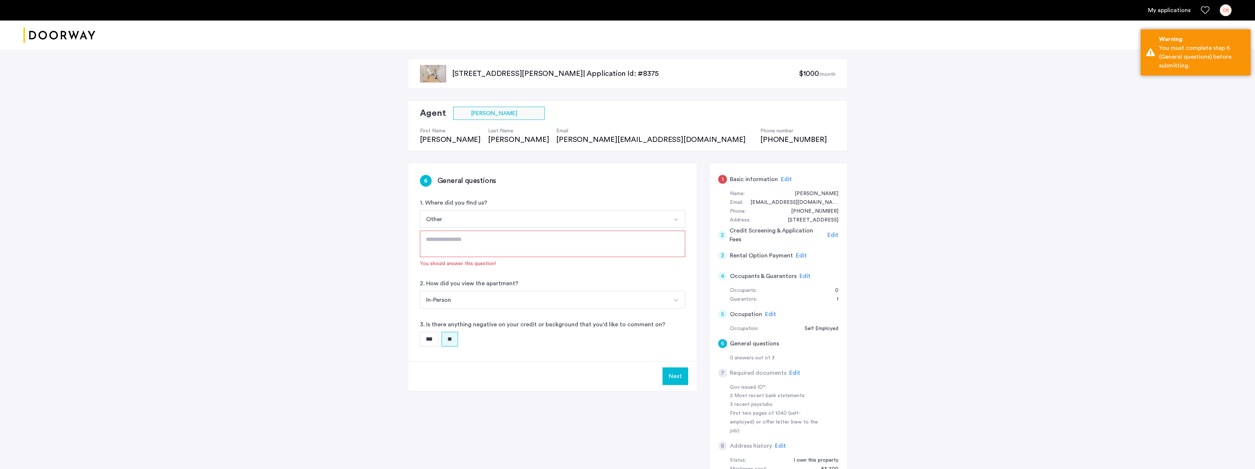
click at [466, 234] on textarea at bounding box center [552, 243] width 265 height 26
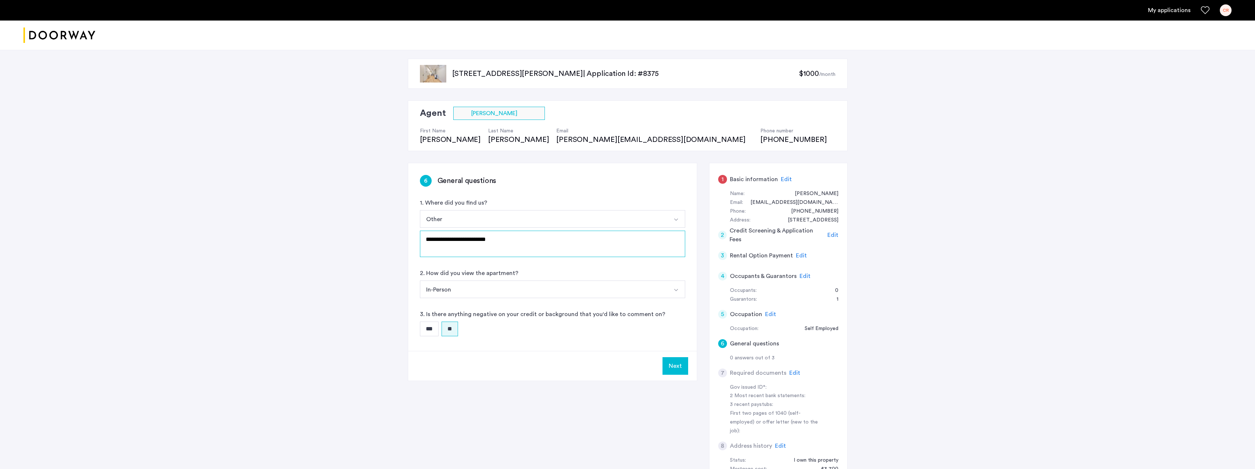
type textarea "**********"
click at [672, 363] on button "Next" at bounding box center [676, 366] width 26 height 18
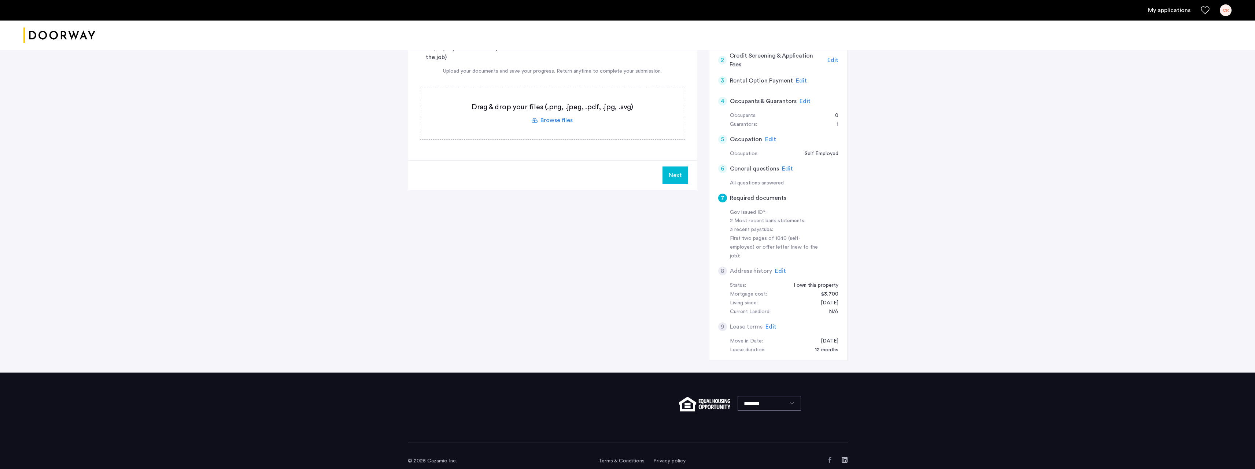
scroll to position [176, 0]
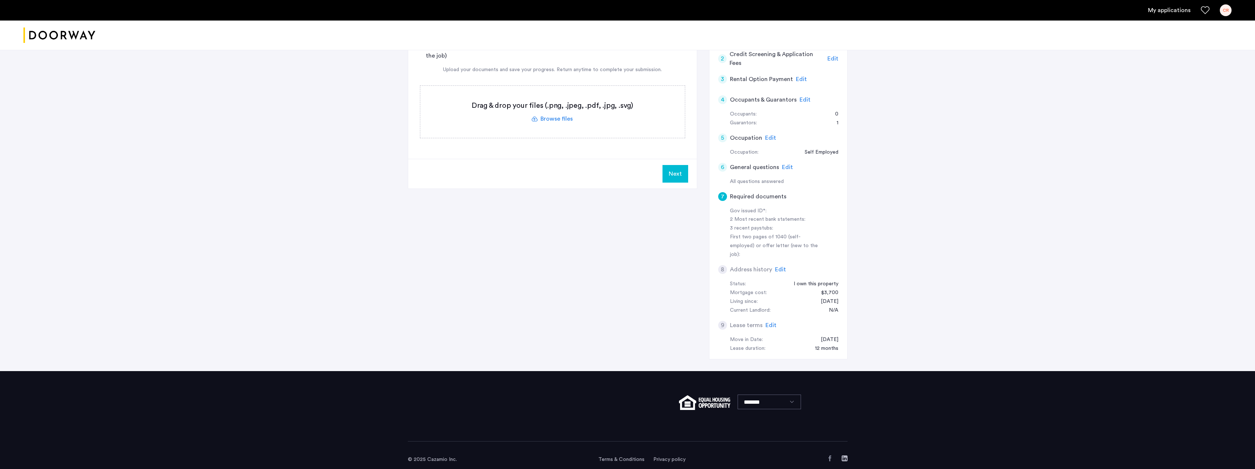
click at [556, 119] on label at bounding box center [552, 112] width 265 height 52
click at [0, 0] on input "file" at bounding box center [0, 0] width 0 height 0
click at [656, 162] on img "button" at bounding box center [658, 162] width 4 height 3
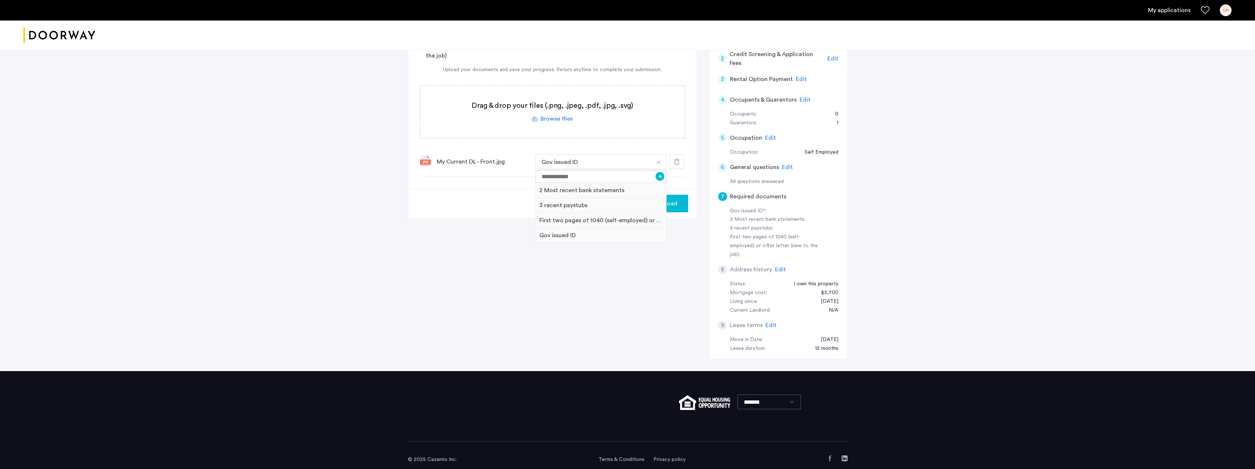
click at [466, 175] on div "My Current DL - Front.jpg Gov issued ID + 2 Most recent bank statements 3 recen…" at bounding box center [552, 162] width 265 height 30
click at [668, 205] on span "Upload" at bounding box center [668, 203] width 19 height 9
click at [672, 205] on button "Next" at bounding box center [676, 204] width 26 height 18
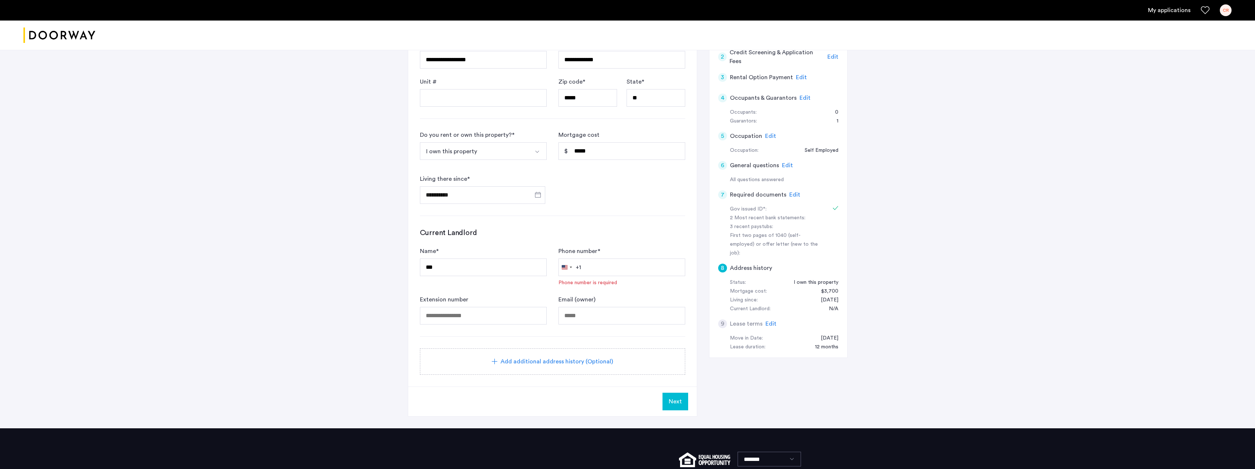
scroll to position [244, 0]
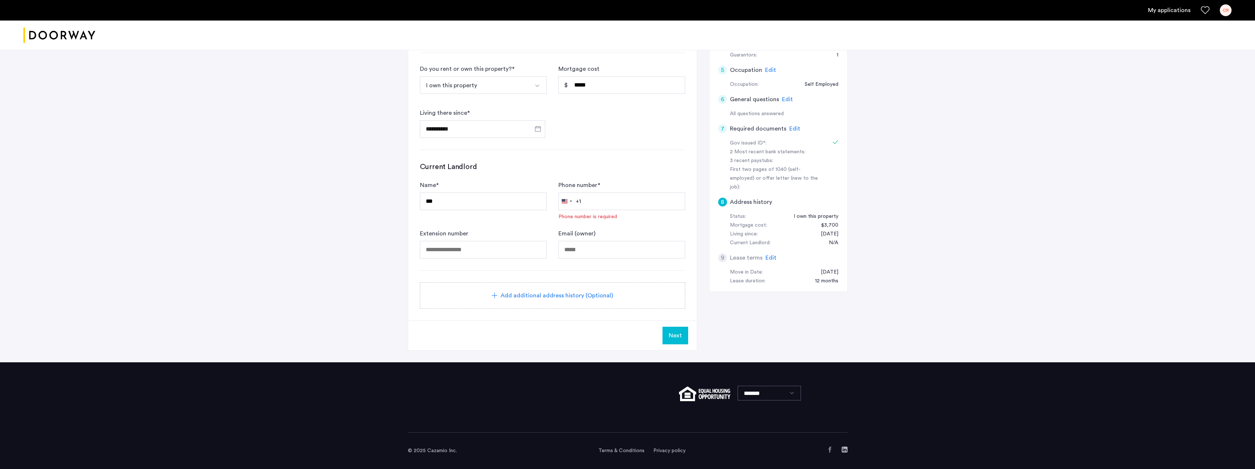
click at [670, 331] on span "Next" at bounding box center [675, 335] width 13 height 9
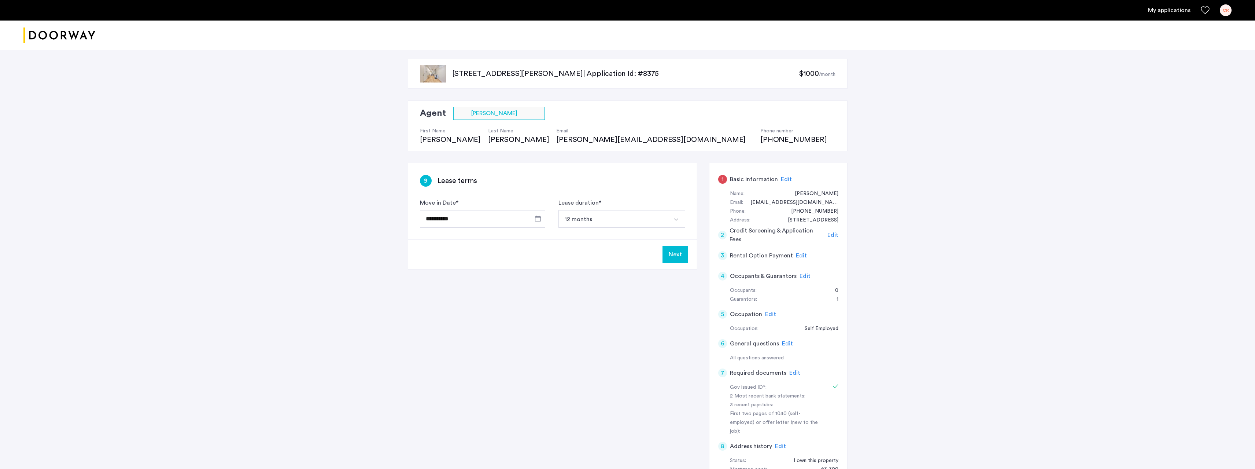
click at [677, 257] on button "Next" at bounding box center [676, 255] width 26 height 18
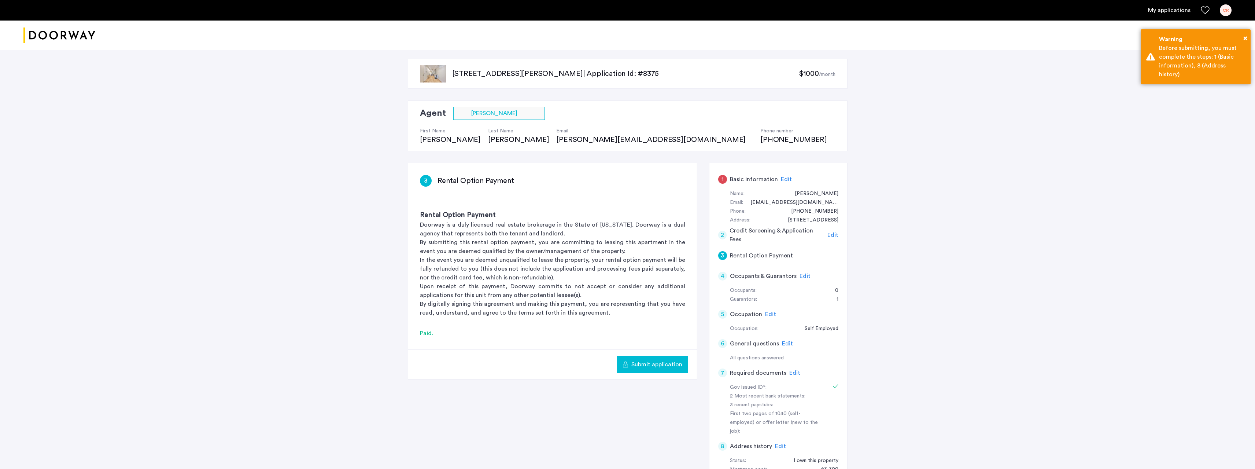
click at [646, 361] on span "Submit application" at bounding box center [656, 364] width 51 height 9
click at [756, 180] on h5 "Basic information" at bounding box center [754, 179] width 48 height 9
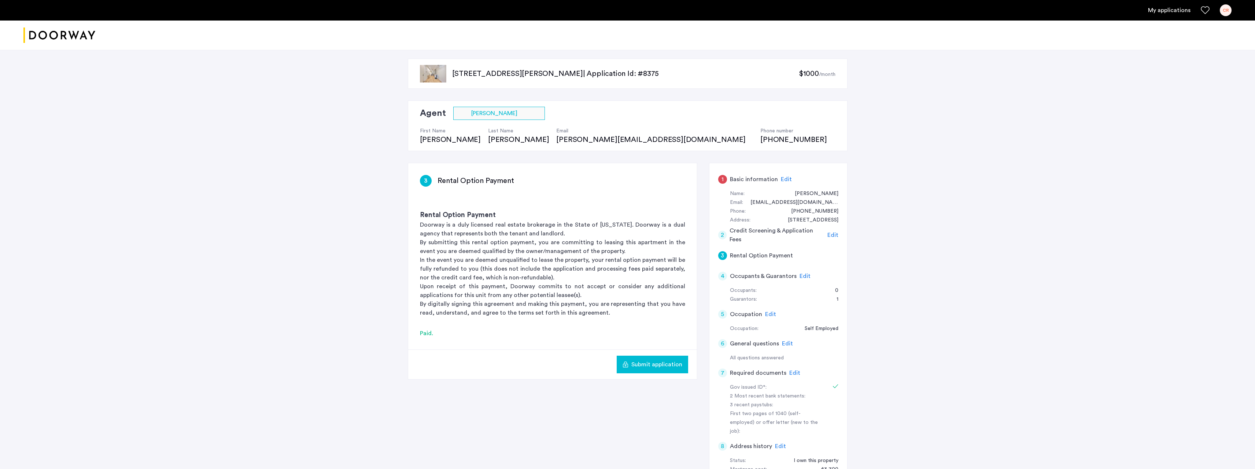
click at [748, 178] on h5 "Basic information" at bounding box center [754, 179] width 48 height 9
click at [786, 180] on span "Edit" at bounding box center [786, 179] width 11 height 6
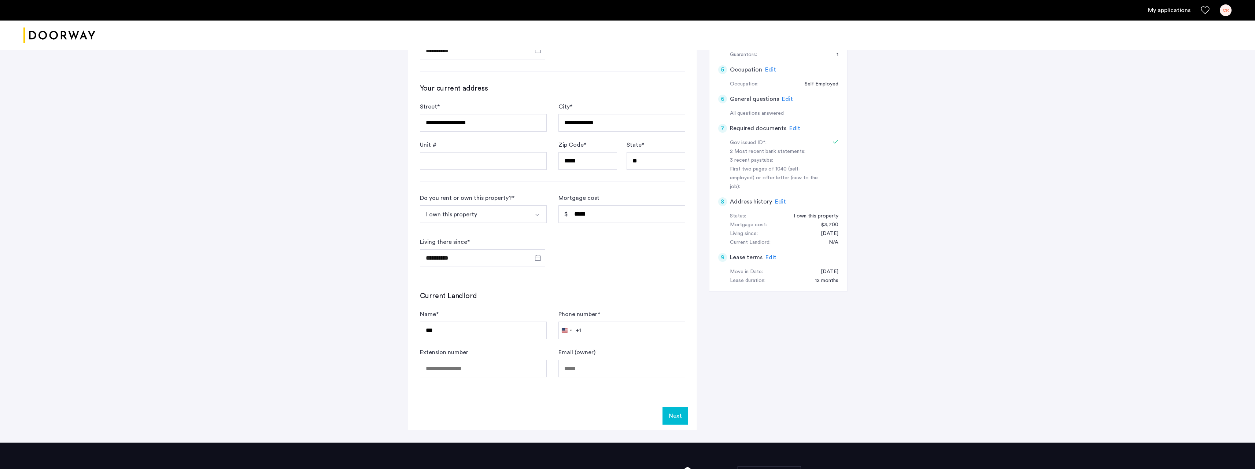
scroll to position [325, 0]
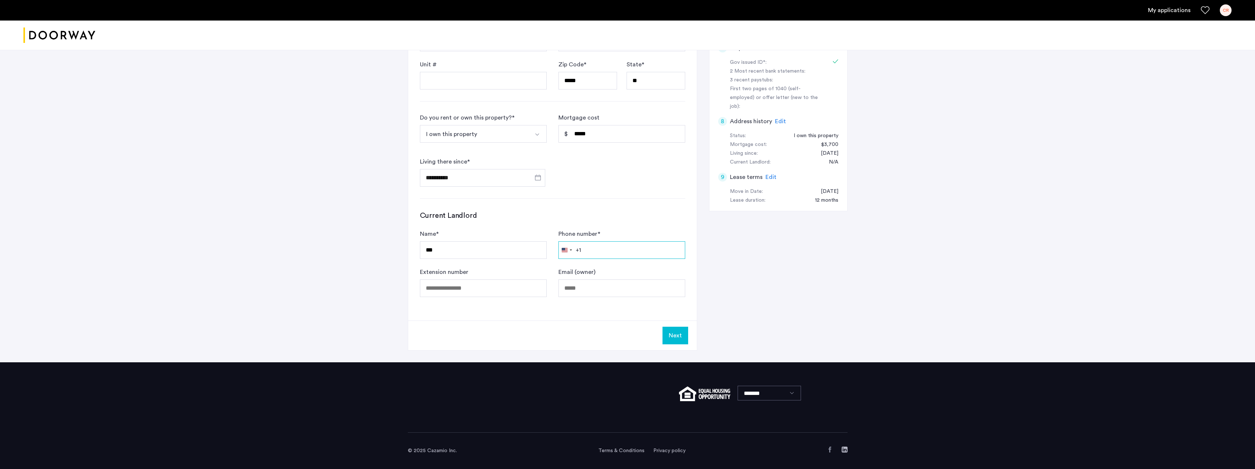
click at [594, 248] on input "Phone number *" at bounding box center [621, 250] width 127 height 18
type input "**********"
click at [676, 335] on button "Next" at bounding box center [676, 336] width 26 height 18
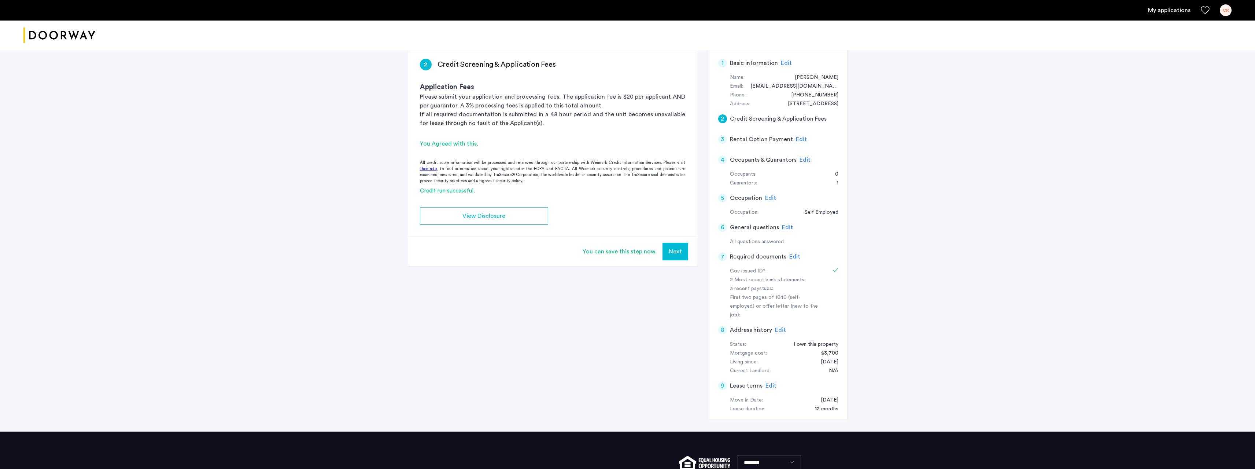
scroll to position [177, 0]
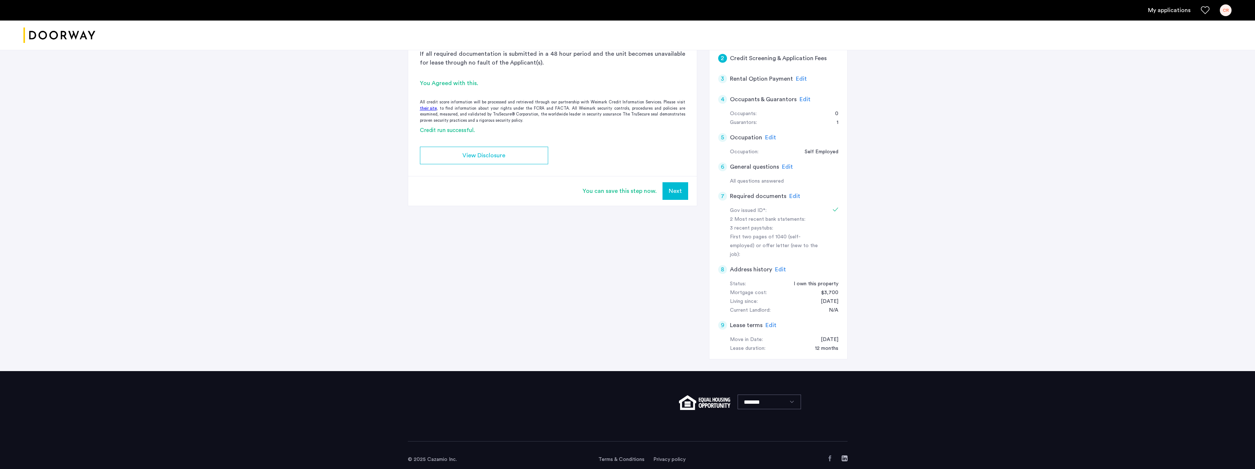
click at [676, 188] on button "Next" at bounding box center [676, 191] width 26 height 18
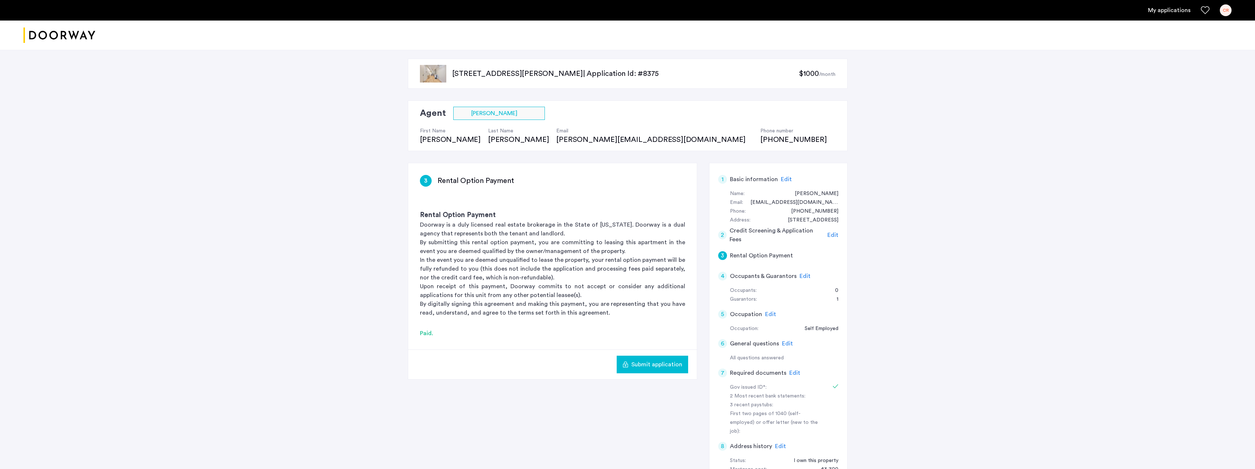
click at [650, 363] on span "Submit application" at bounding box center [656, 364] width 51 height 9
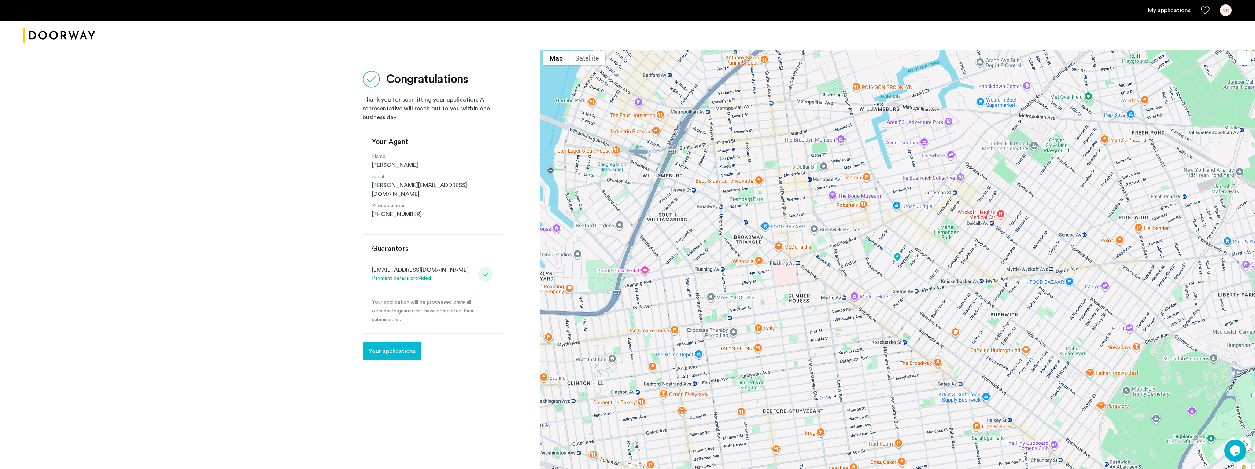
click at [384, 342] on button "Your applications" at bounding box center [392, 351] width 59 height 18
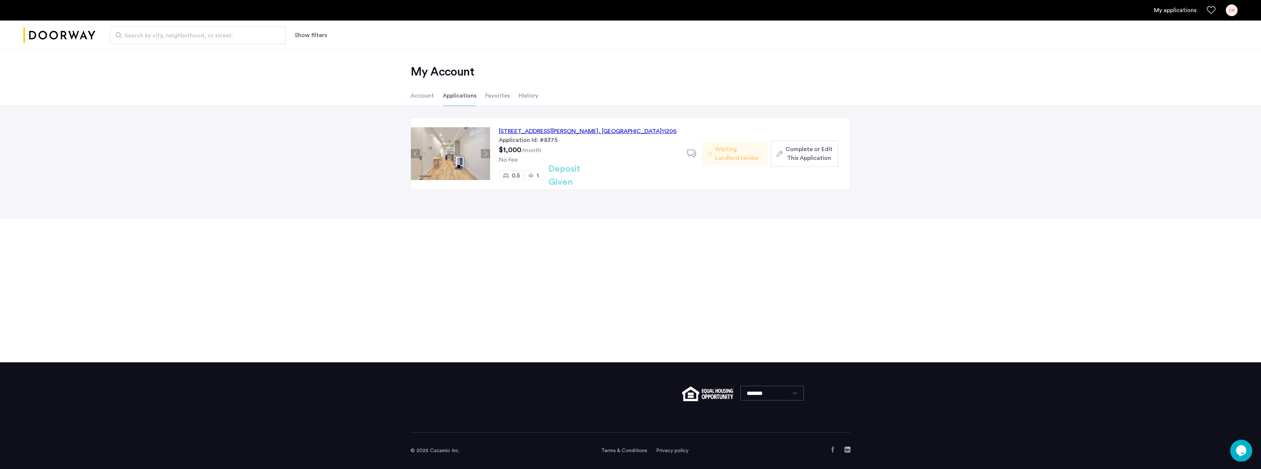
click at [422, 94] on li "Account" at bounding box center [421, 95] width 23 height 21
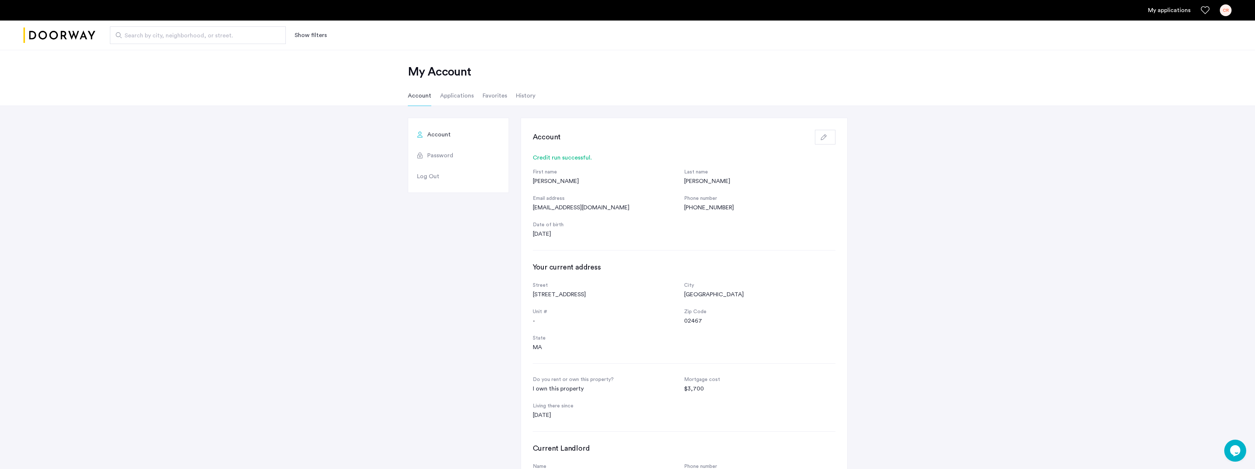
click at [456, 99] on li "Applications" at bounding box center [457, 95] width 34 height 21
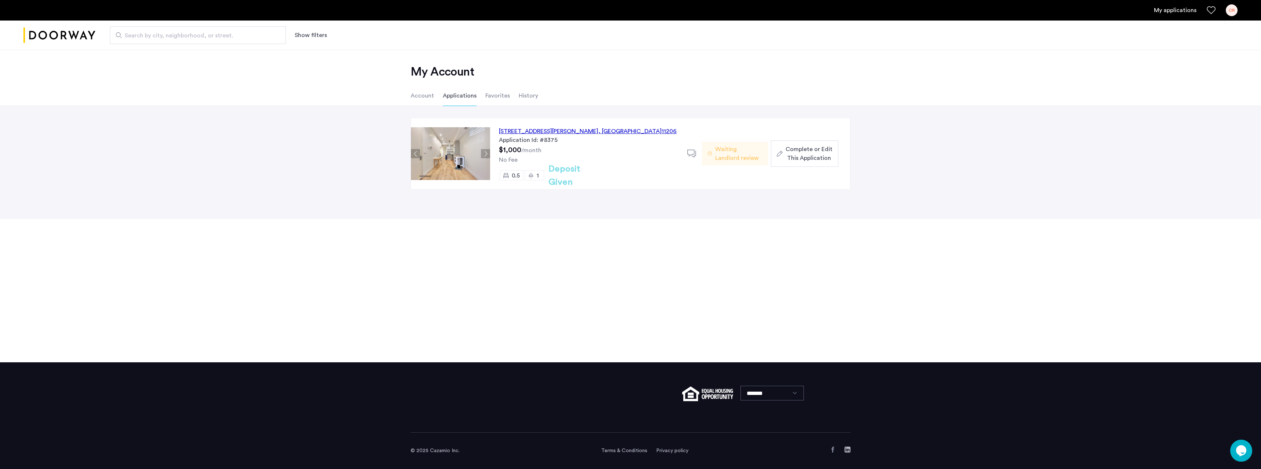
click at [588, 141] on div "Application Id: #8375" at bounding box center [589, 140] width 180 height 9
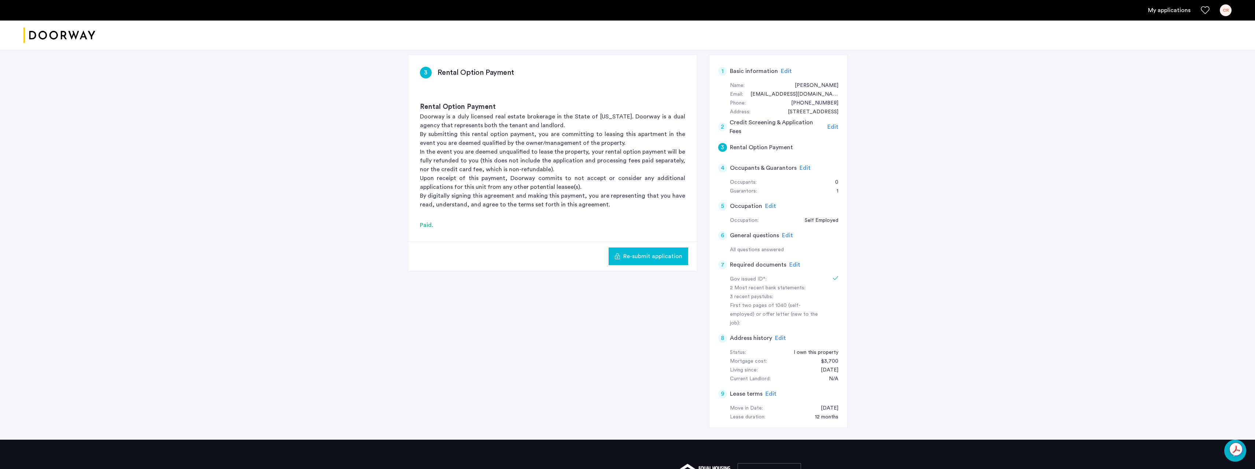
scroll to position [122, 0]
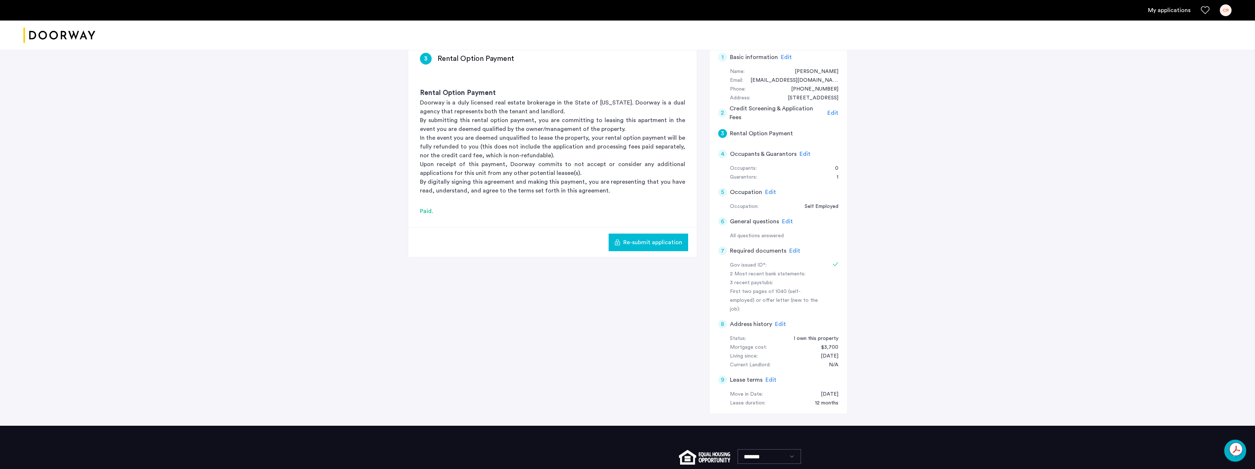
click at [792, 248] on span "Edit" at bounding box center [794, 251] width 11 height 6
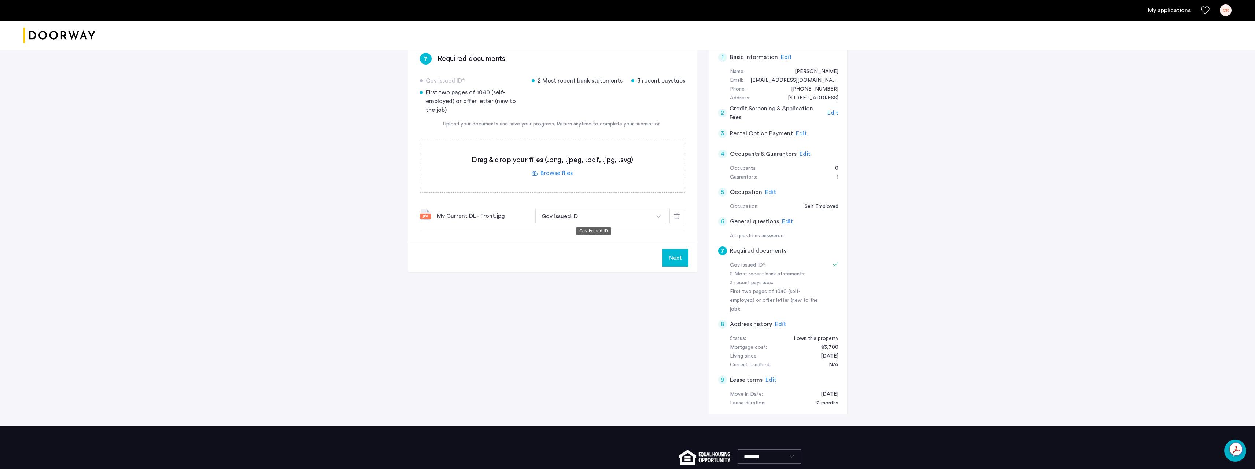
click at [594, 218] on button "Gov issued ID" at bounding box center [593, 216] width 117 height 15
click at [660, 215] on button "button" at bounding box center [658, 216] width 15 height 15
click at [552, 259] on div "3 recent paystubs" at bounding box center [601, 259] width 131 height 15
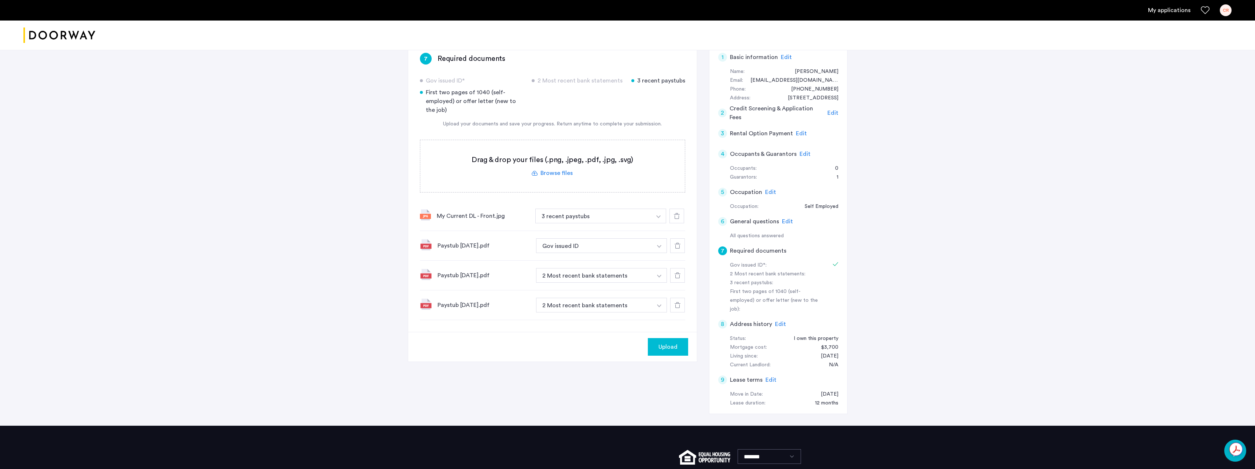
click at [673, 346] on span "Upload" at bounding box center [668, 346] width 19 height 9
click at [681, 347] on button "Next" at bounding box center [676, 347] width 26 height 18
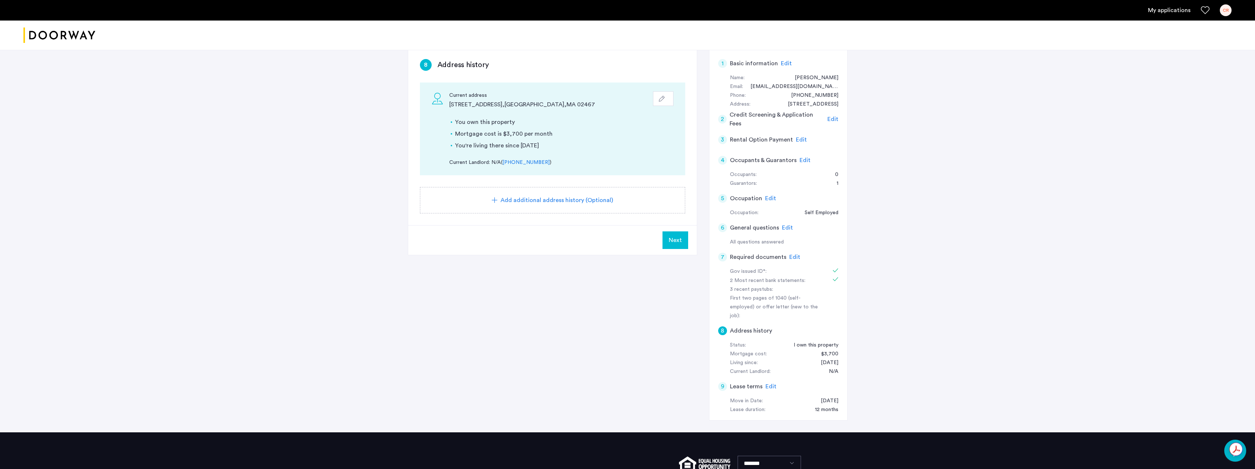
scroll to position [122, 0]
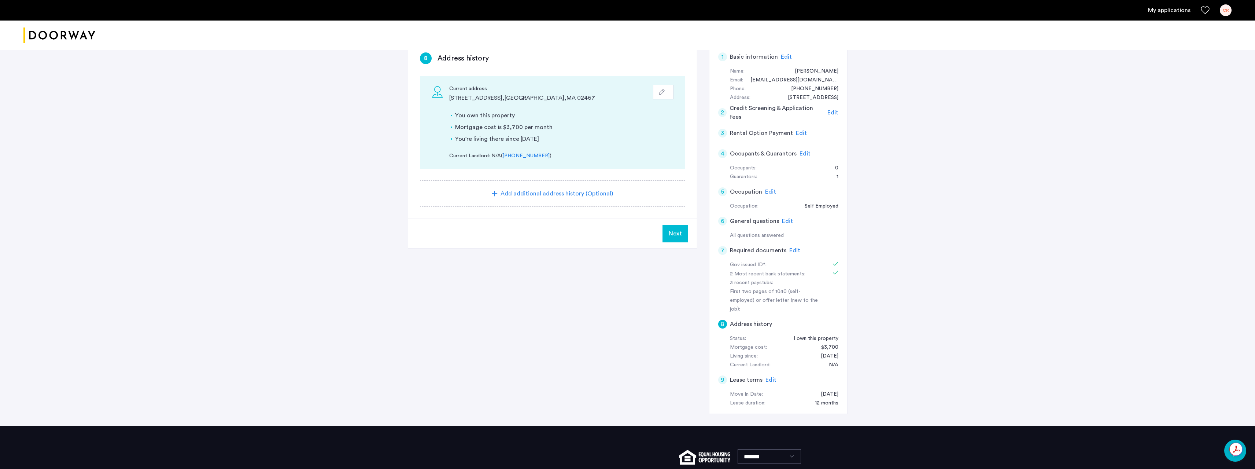
click at [776, 274] on div "2 Most recent bank statements:" at bounding box center [776, 274] width 92 height 9
click at [759, 250] on h5 "Required documents" at bounding box center [758, 250] width 56 height 9
click at [794, 247] on span "Edit" at bounding box center [794, 250] width 11 height 6
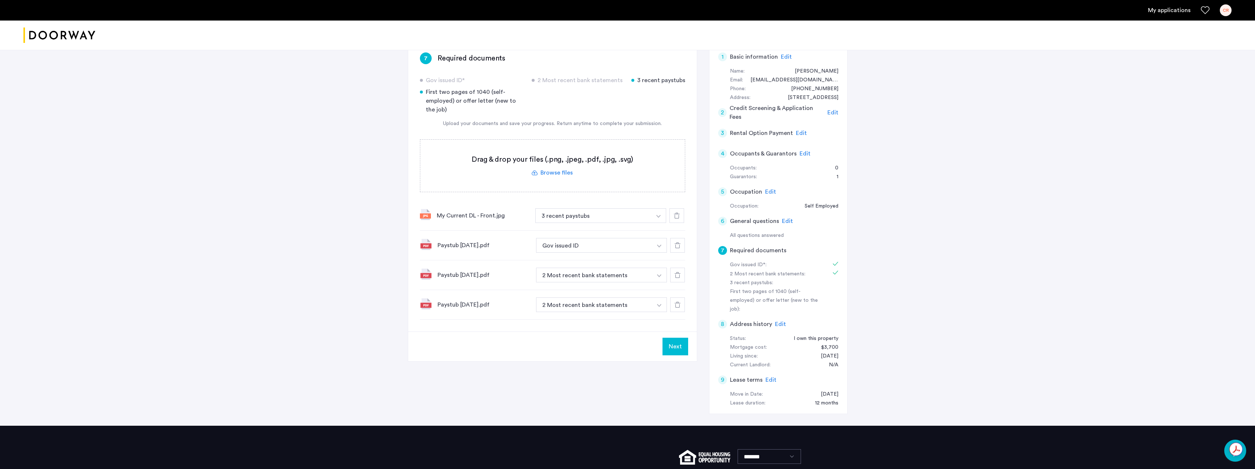
click at [656, 223] on button "button" at bounding box center [658, 215] width 15 height 15
click at [569, 303] on div "3 recent paystubs" at bounding box center [601, 303] width 131 height 15
click at [658, 218] on img "button" at bounding box center [658, 216] width 4 height 3
click at [560, 348] on div "3 recent paystubs" at bounding box center [601, 348] width 131 height 15
click at [579, 215] on button "3 recent paystubs" at bounding box center [593, 215] width 117 height 15
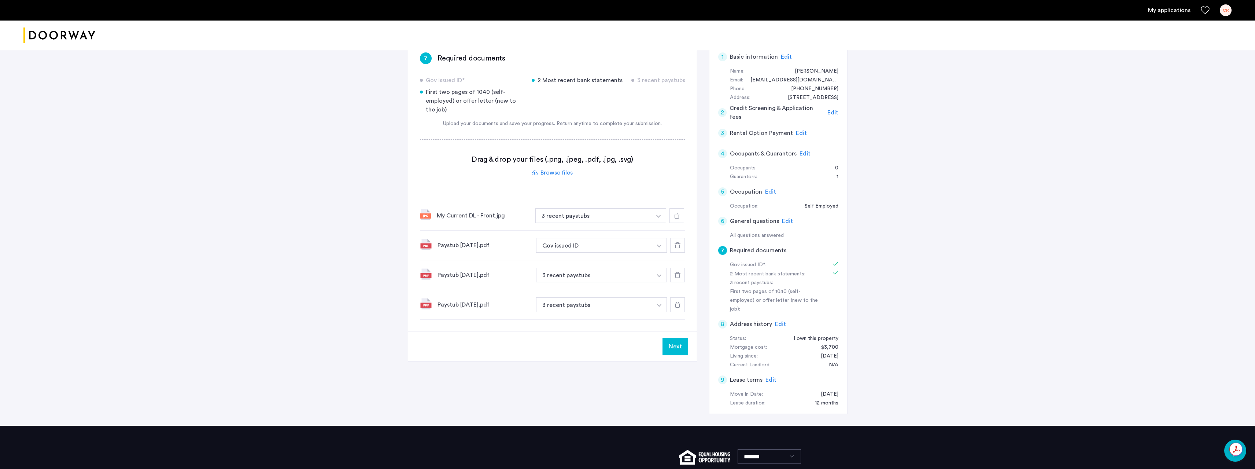
click at [660, 214] on button "button" at bounding box center [658, 215] width 15 height 15
click at [594, 219] on button "3 recent paystubs" at bounding box center [593, 215] width 117 height 15
click at [570, 228] on input at bounding box center [601, 230] width 131 height 13
click at [658, 215] on img "button" at bounding box center [658, 216] width 4 height 3
click at [656, 223] on button "button" at bounding box center [658, 215] width 15 height 15
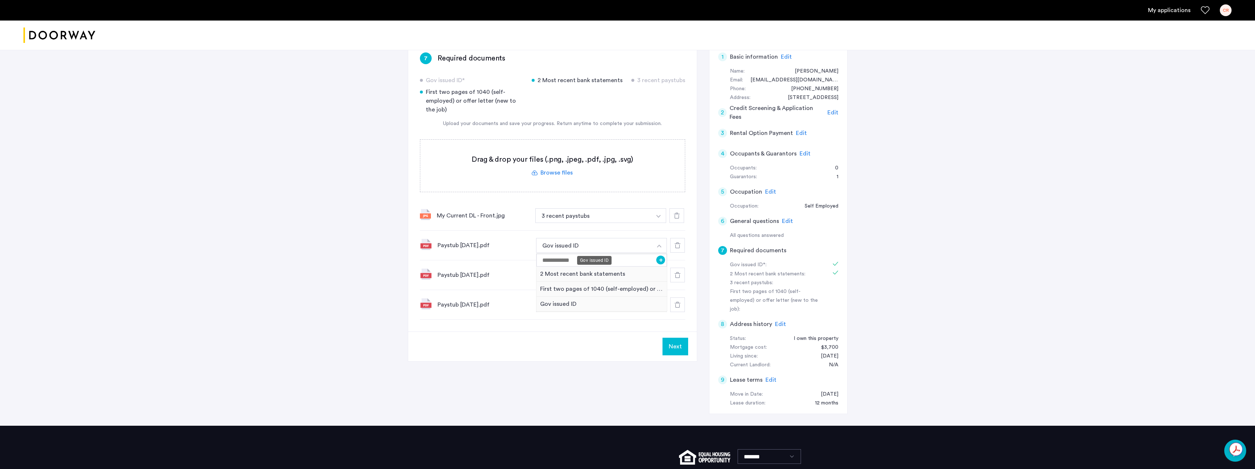
click at [639, 243] on button "Gov issued ID" at bounding box center [594, 245] width 117 height 15
click at [659, 244] on button "button" at bounding box center [659, 245] width 15 height 15
click at [595, 215] on button "3 recent paystubs" at bounding box center [593, 215] width 117 height 15
click at [587, 244] on button "Gov issued ID" at bounding box center [594, 245] width 117 height 15
click at [661, 218] on img "button" at bounding box center [658, 216] width 4 height 3
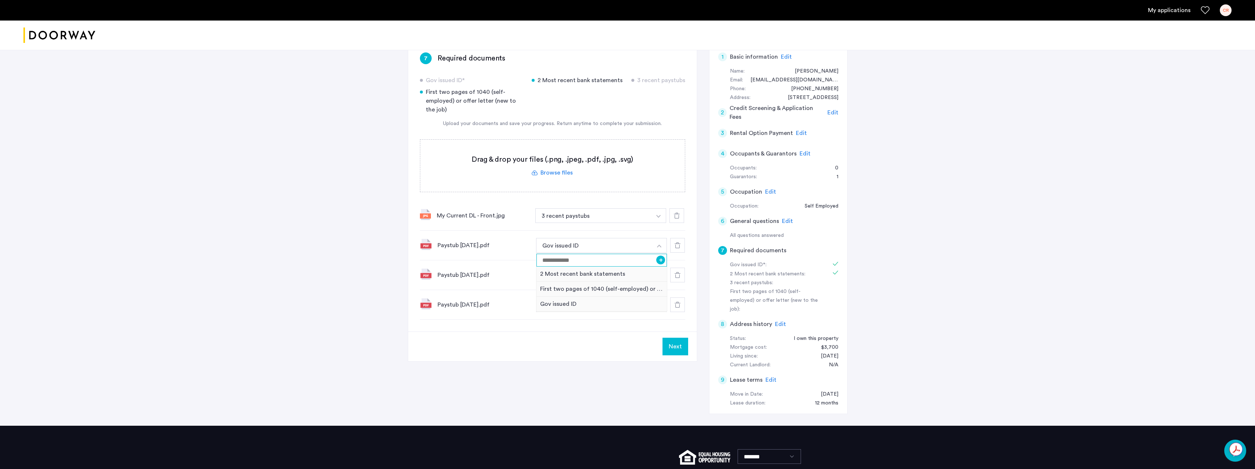
click at [582, 262] on input at bounding box center [601, 260] width 131 height 13
click at [662, 265] on input "**" at bounding box center [601, 260] width 131 height 13
type input "**"
click at [663, 260] on button "+" at bounding box center [660, 259] width 9 height 9
click at [656, 214] on button "button" at bounding box center [658, 215] width 15 height 15
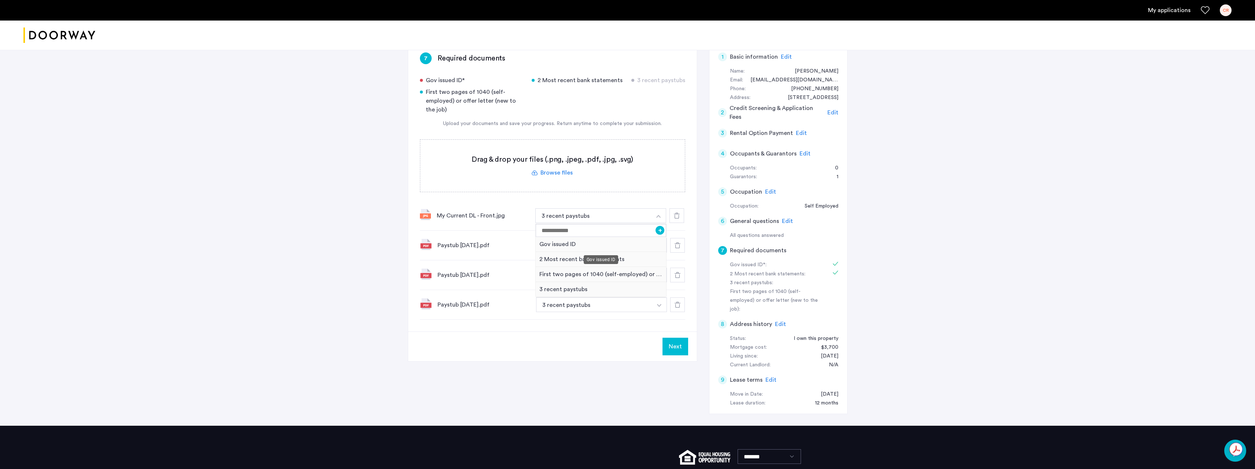
click at [555, 245] on div "Gov issued ID" at bounding box center [601, 244] width 131 height 15
click at [659, 223] on button "button" at bounding box center [658, 215] width 15 height 15
click at [565, 288] on div "3 recent paystubs" at bounding box center [601, 288] width 131 height 15
click at [660, 223] on button "button" at bounding box center [658, 215] width 15 height 15
click at [551, 275] on div "jk" at bounding box center [601, 273] width 131 height 15
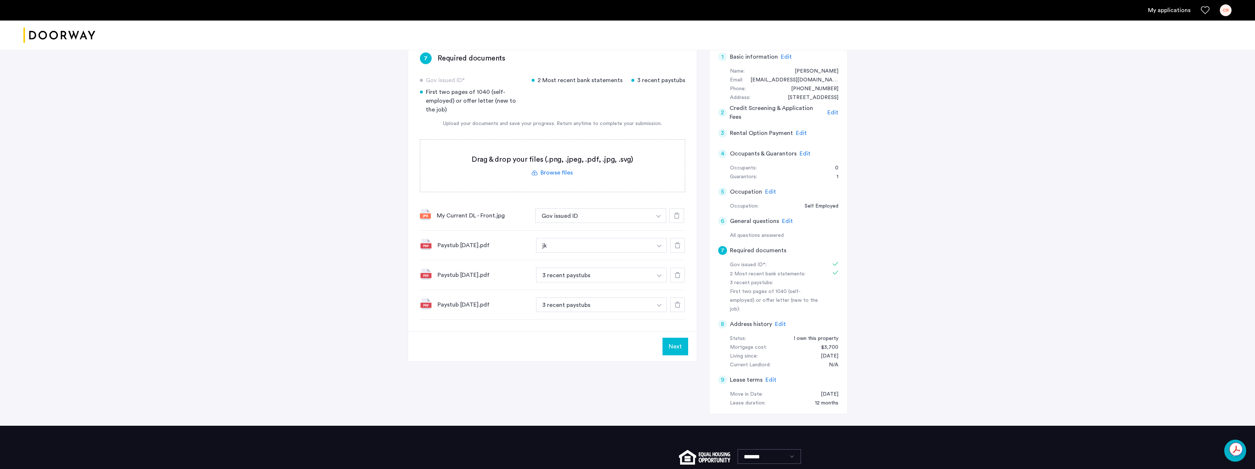
click at [656, 223] on button "button" at bounding box center [658, 215] width 15 height 15
click at [556, 289] on div "3 recent paystubs" at bounding box center [601, 288] width 131 height 15
click at [677, 347] on button "Next" at bounding box center [676, 346] width 26 height 18
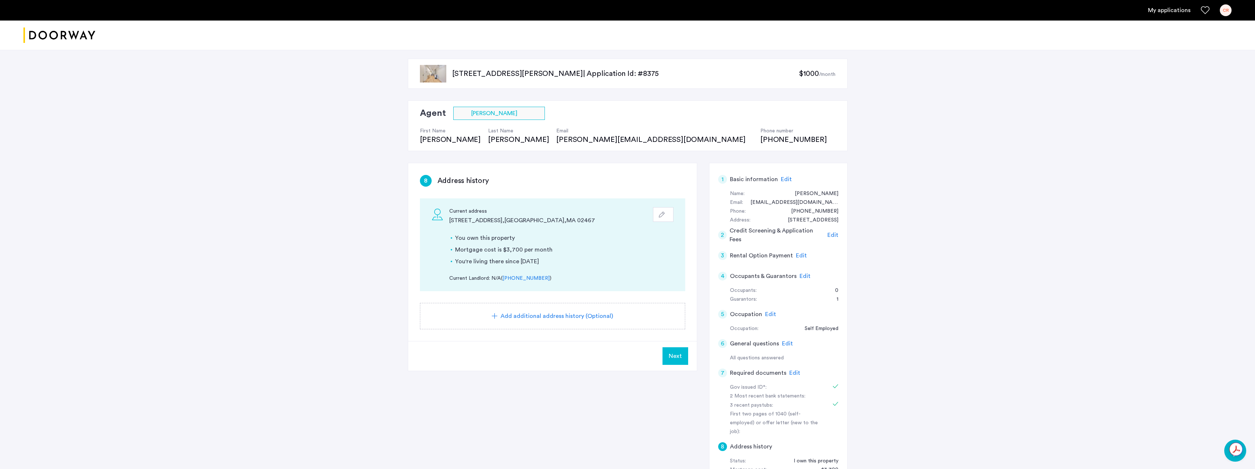
click at [795, 372] on span "Edit" at bounding box center [794, 373] width 11 height 6
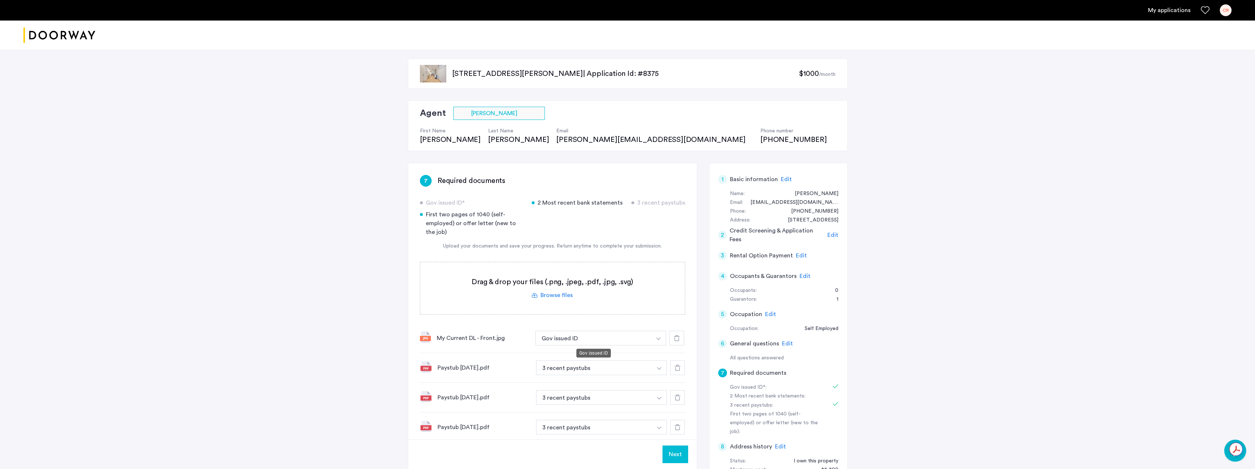
click at [604, 338] on button "Gov issued ID" at bounding box center [593, 338] width 117 height 15
click at [661, 337] on button "button" at bounding box center [658, 338] width 15 height 15
click at [623, 208] on div "Gov issued ID* 2 Most recent bank statements 3 recent paystubs First two pages …" at bounding box center [552, 217] width 265 height 38
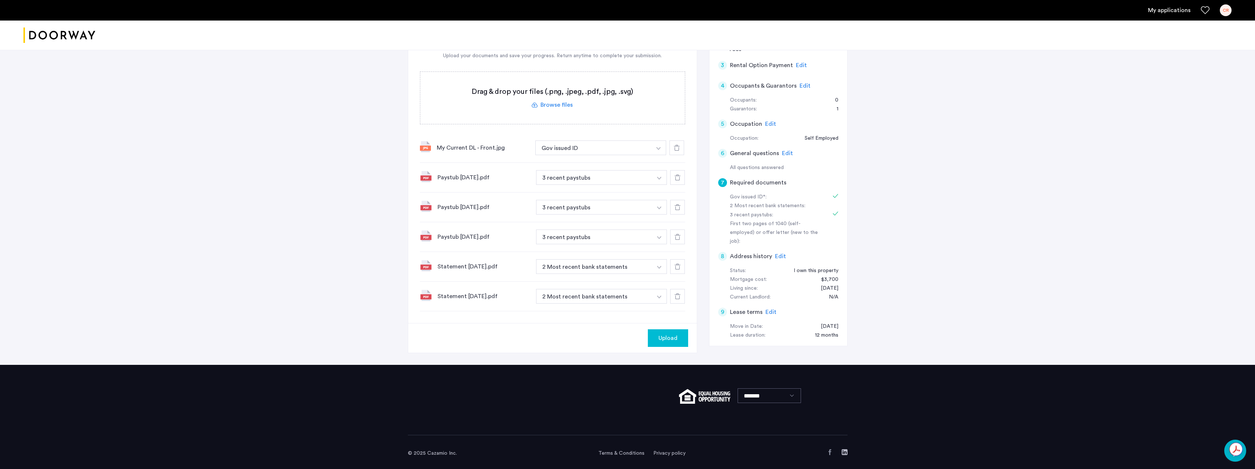
scroll to position [193, 0]
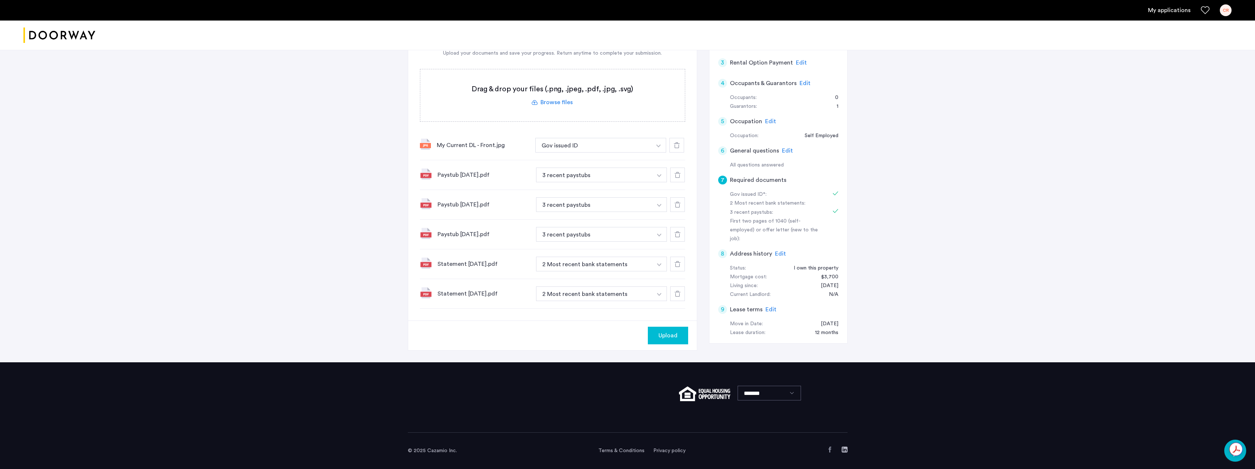
click at [673, 335] on span "Upload" at bounding box center [668, 335] width 19 height 9
click at [677, 340] on button "Next" at bounding box center [676, 336] width 26 height 18
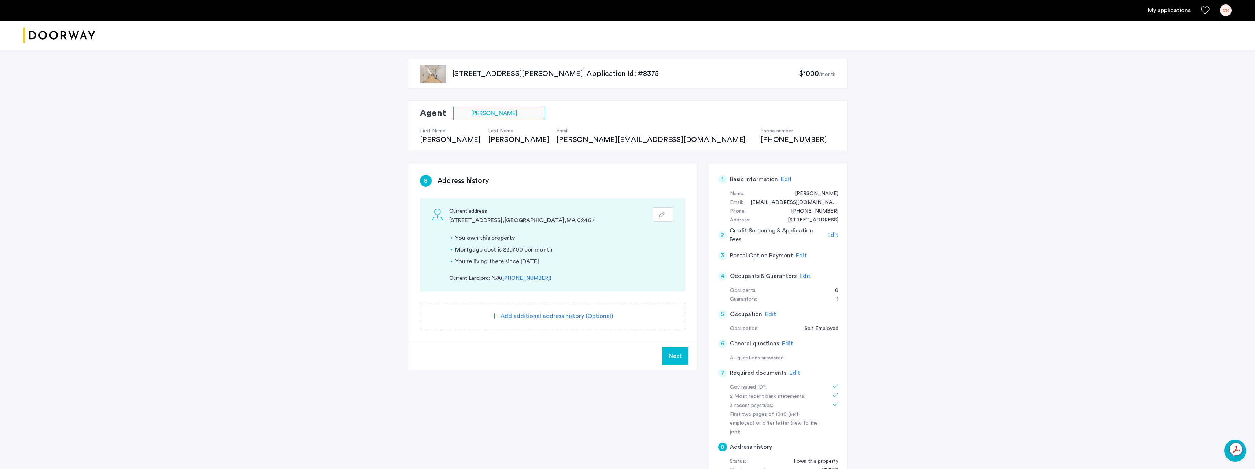
click at [680, 357] on span "Next" at bounding box center [675, 355] width 13 height 9
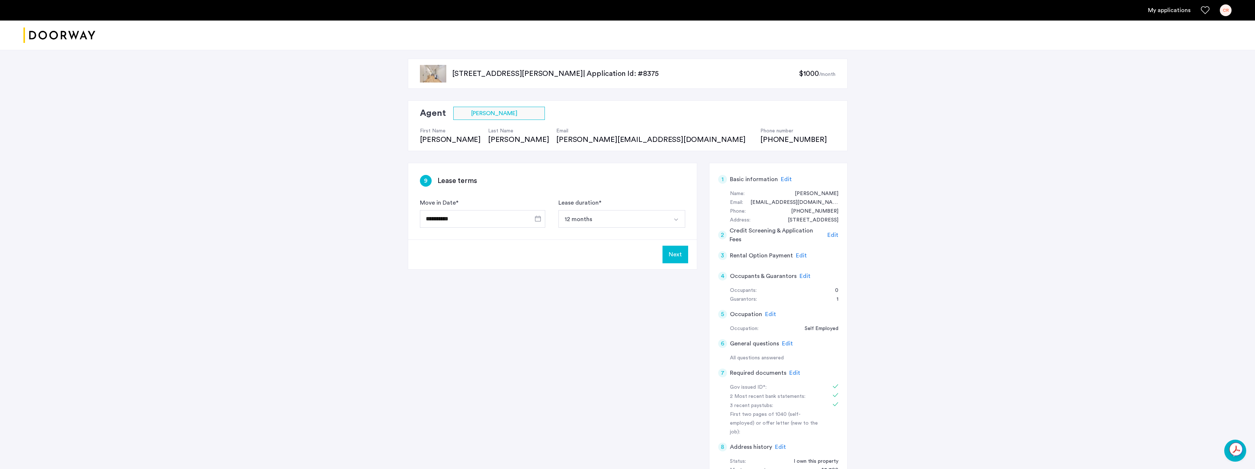
click at [675, 255] on button "Next" at bounding box center [676, 255] width 26 height 18
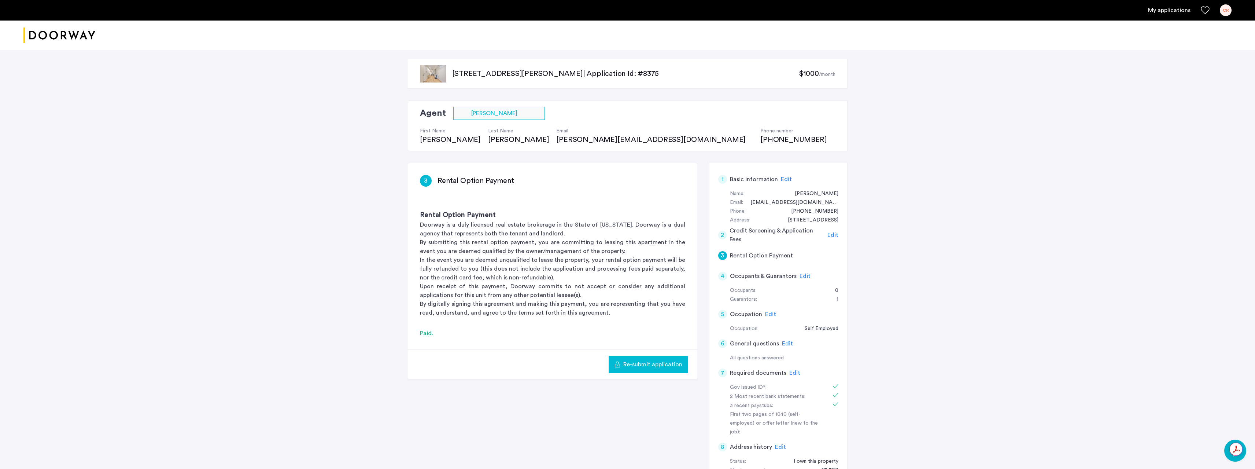
click at [658, 365] on span "Re-submit application" at bounding box center [652, 364] width 59 height 9
